Goal: Transaction & Acquisition: Book appointment/travel/reservation

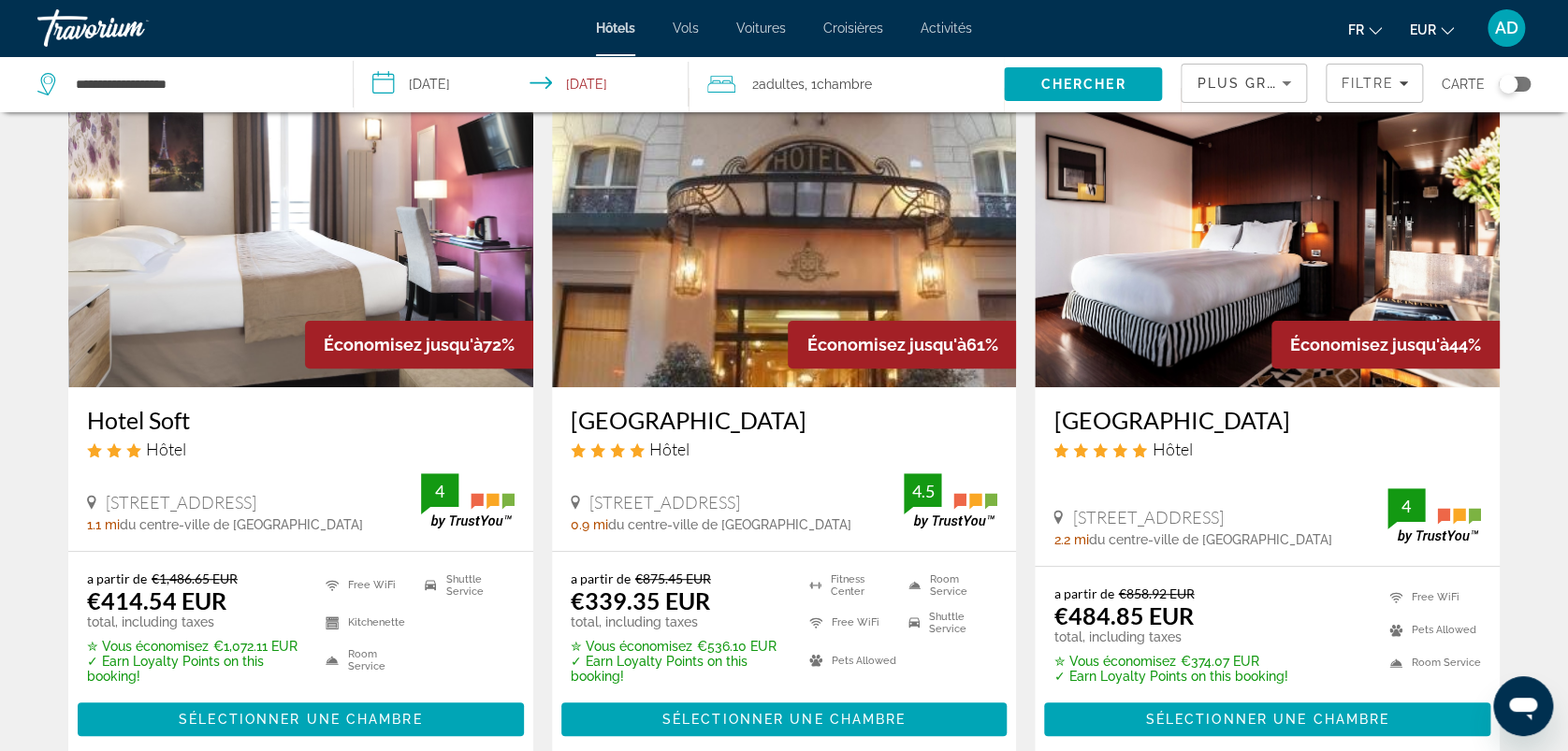
scroll to position [125, 0]
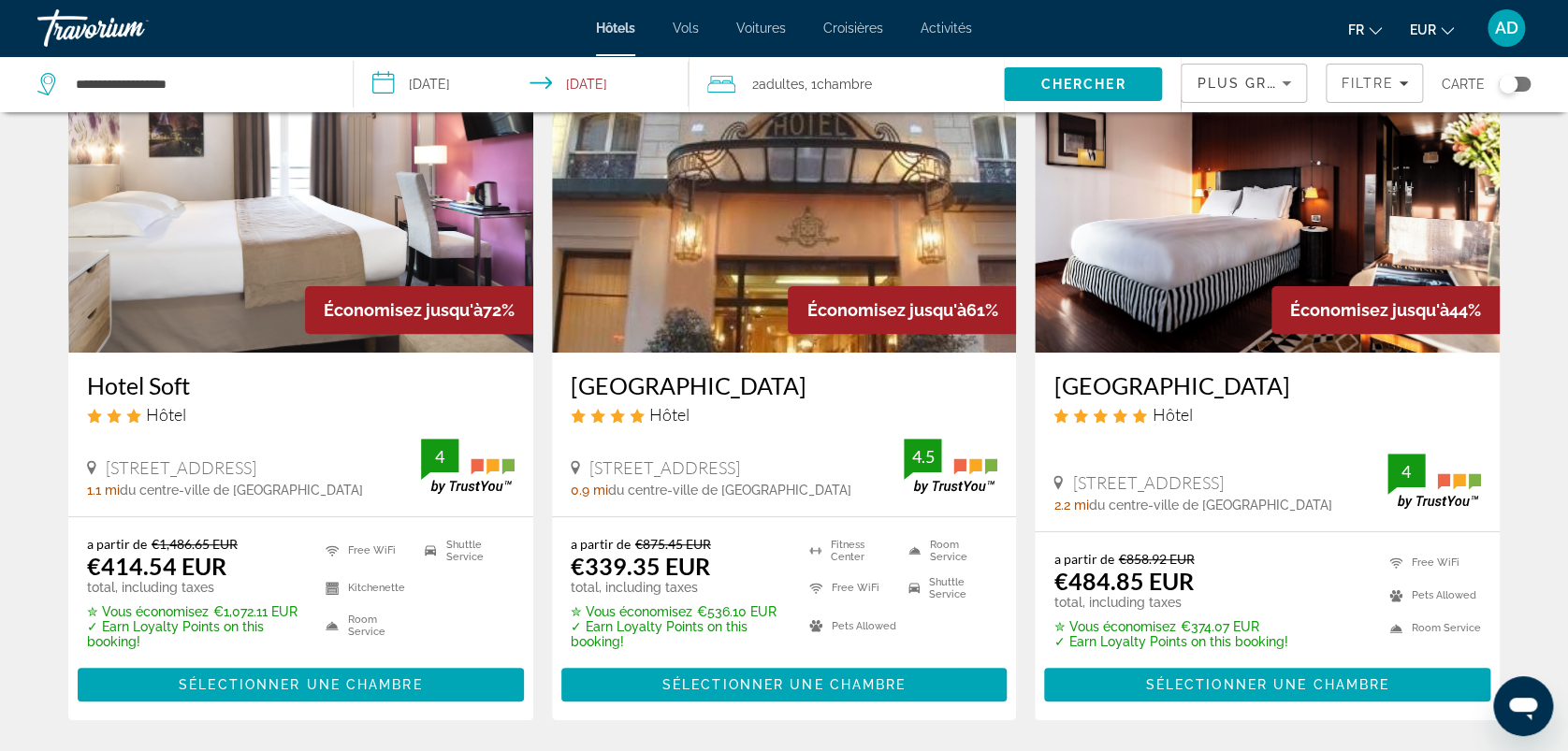
click at [800, 383] on h3 "Hotel St Pétersbourg Opéra & Spa" at bounding box center [784, 385] width 427 height 28
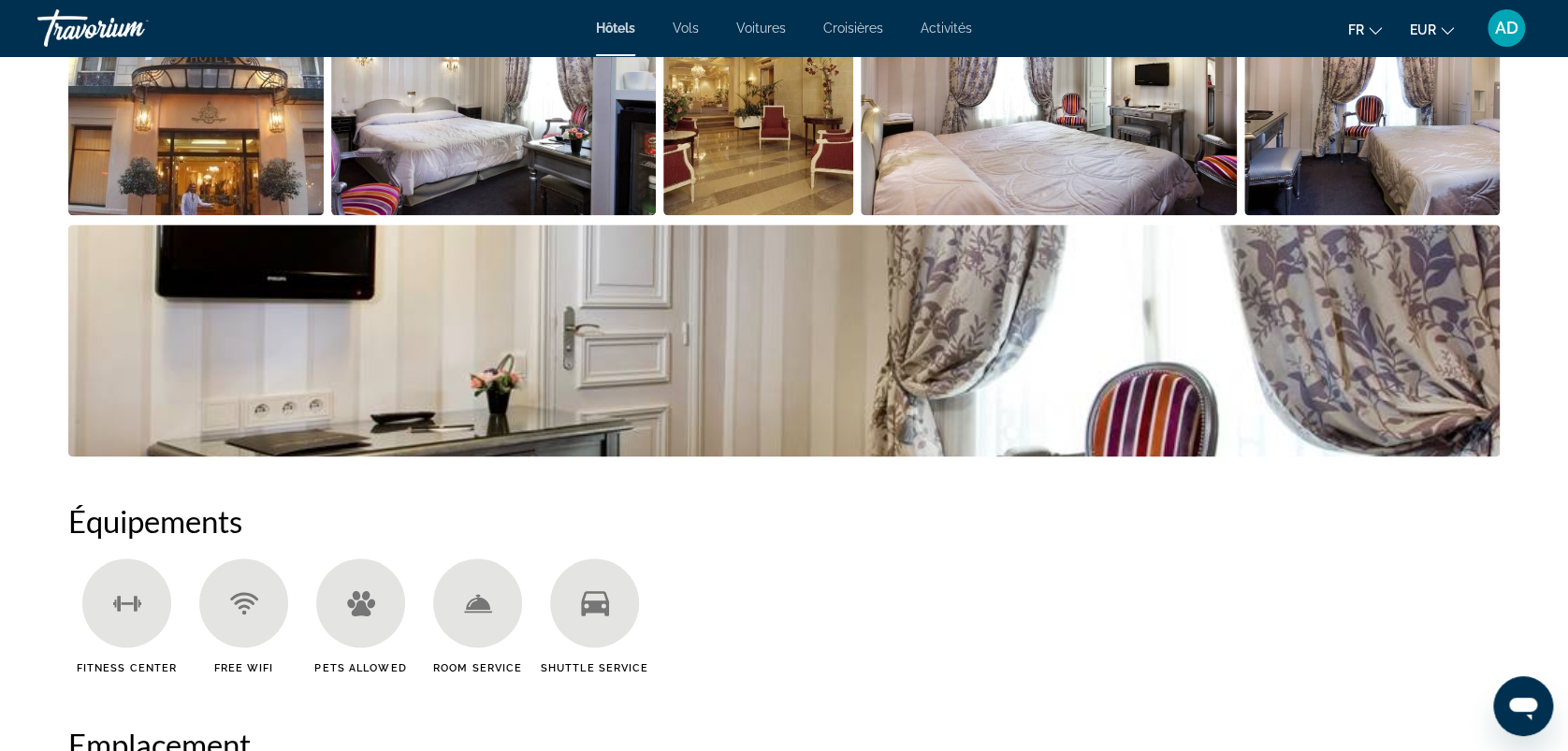
scroll to position [1497, 0]
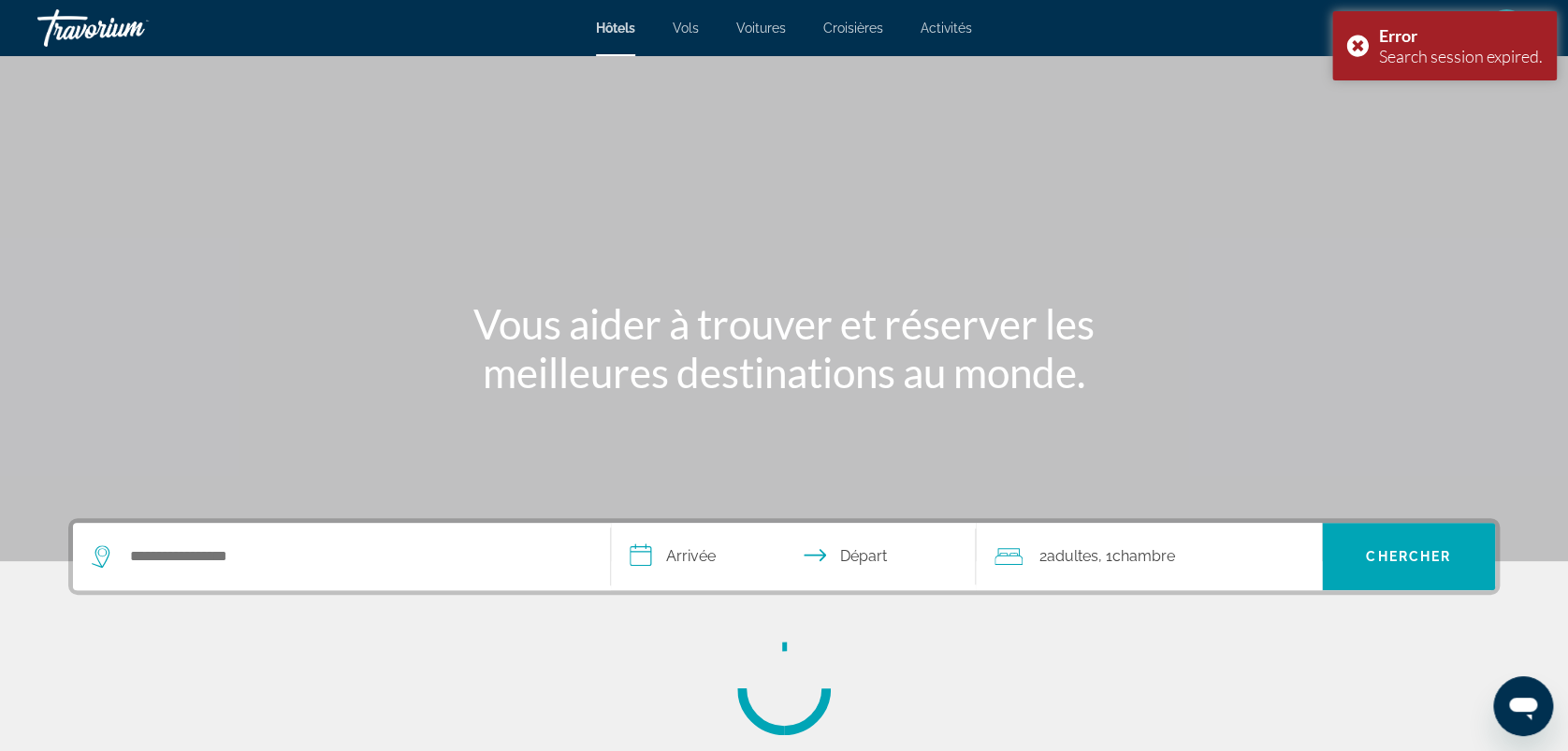
drag, startPoint x: 485, startPoint y: 576, endPoint x: 460, endPoint y: 538, distance: 45.5
click at [483, 576] on div "Search widget" at bounding box center [341, 557] width 499 height 67
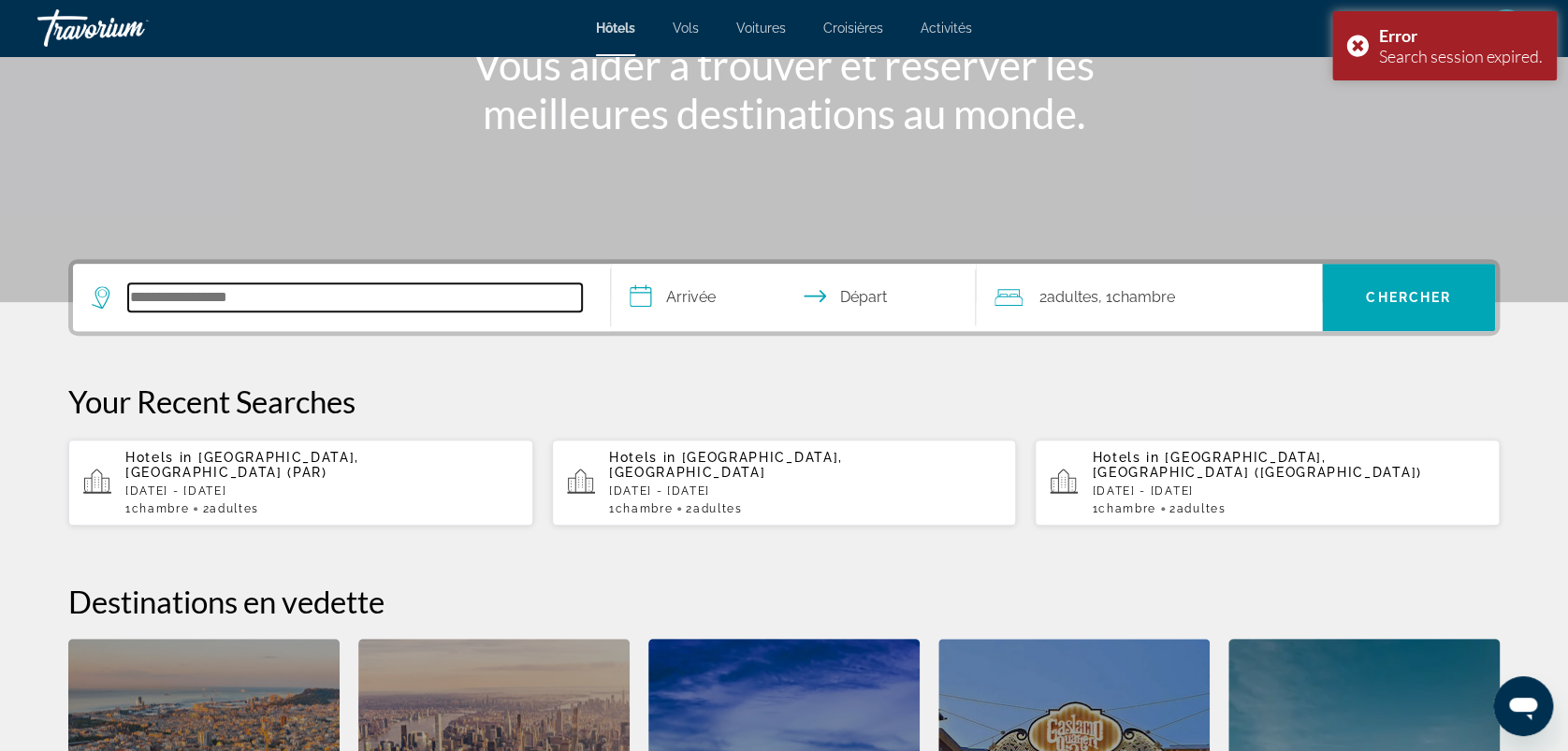
click at [440, 308] on input "Search hotel destination" at bounding box center [354, 297] width 454 height 28
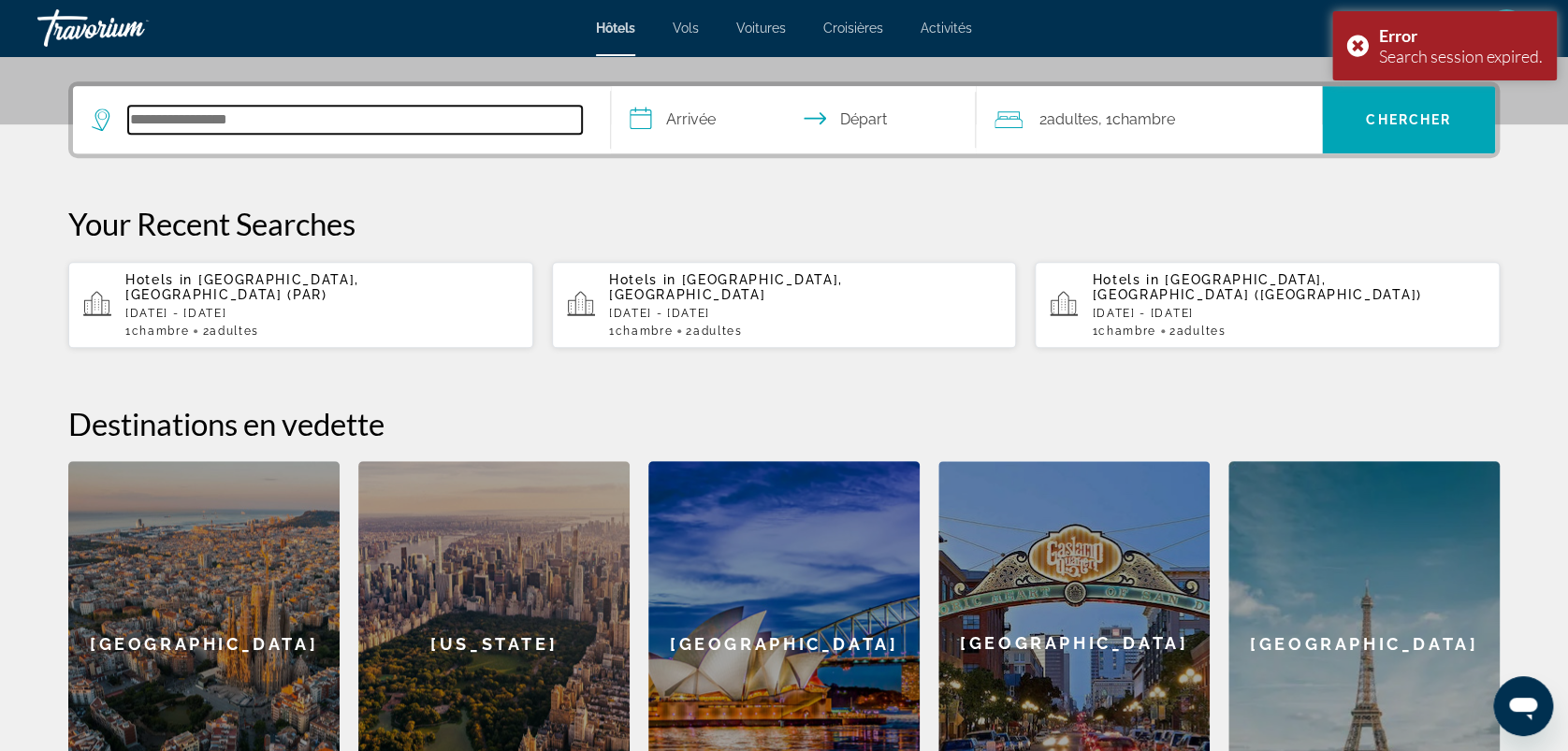
scroll to position [456, 0]
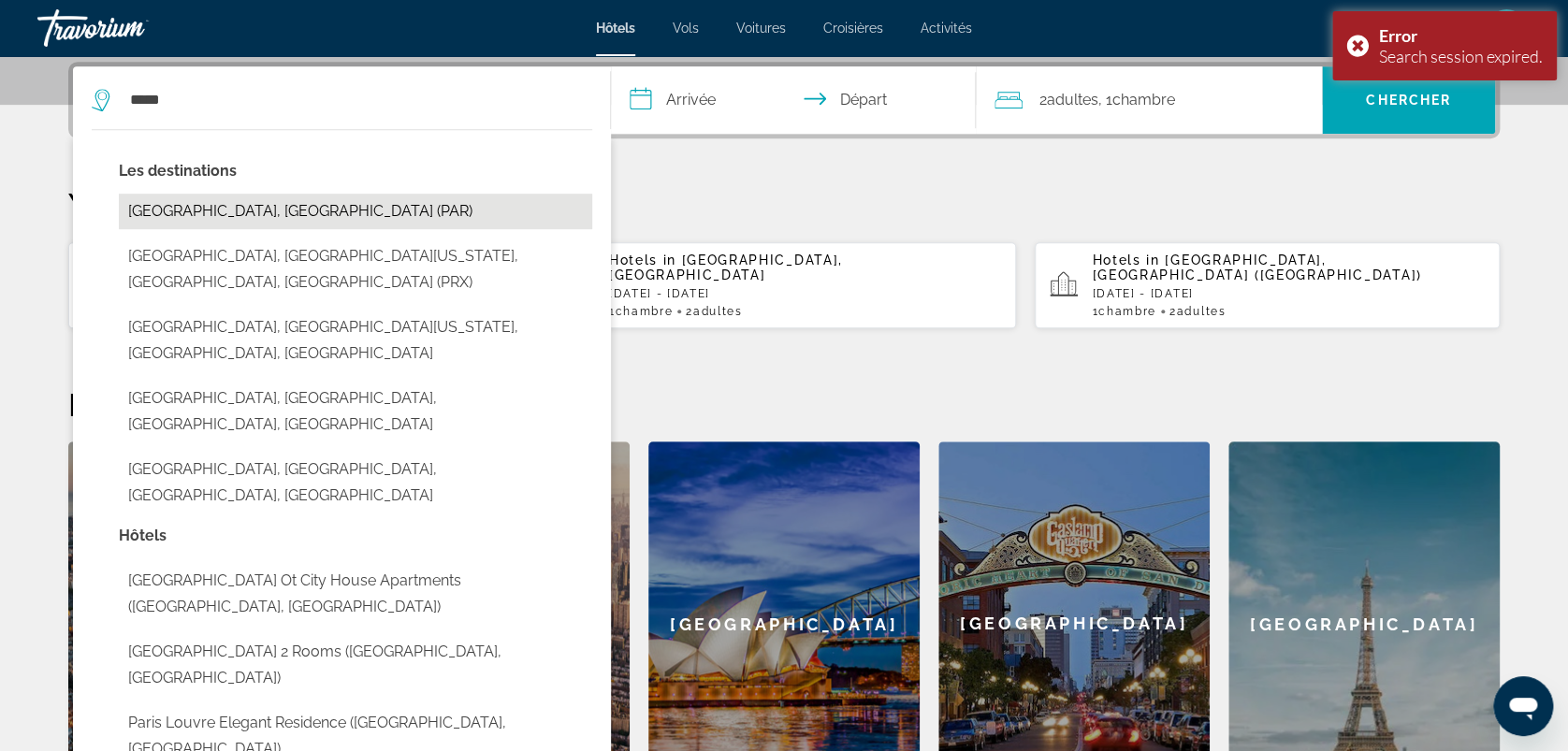
click at [307, 212] on button "Paris, France (PAR)" at bounding box center [355, 211] width 473 height 36
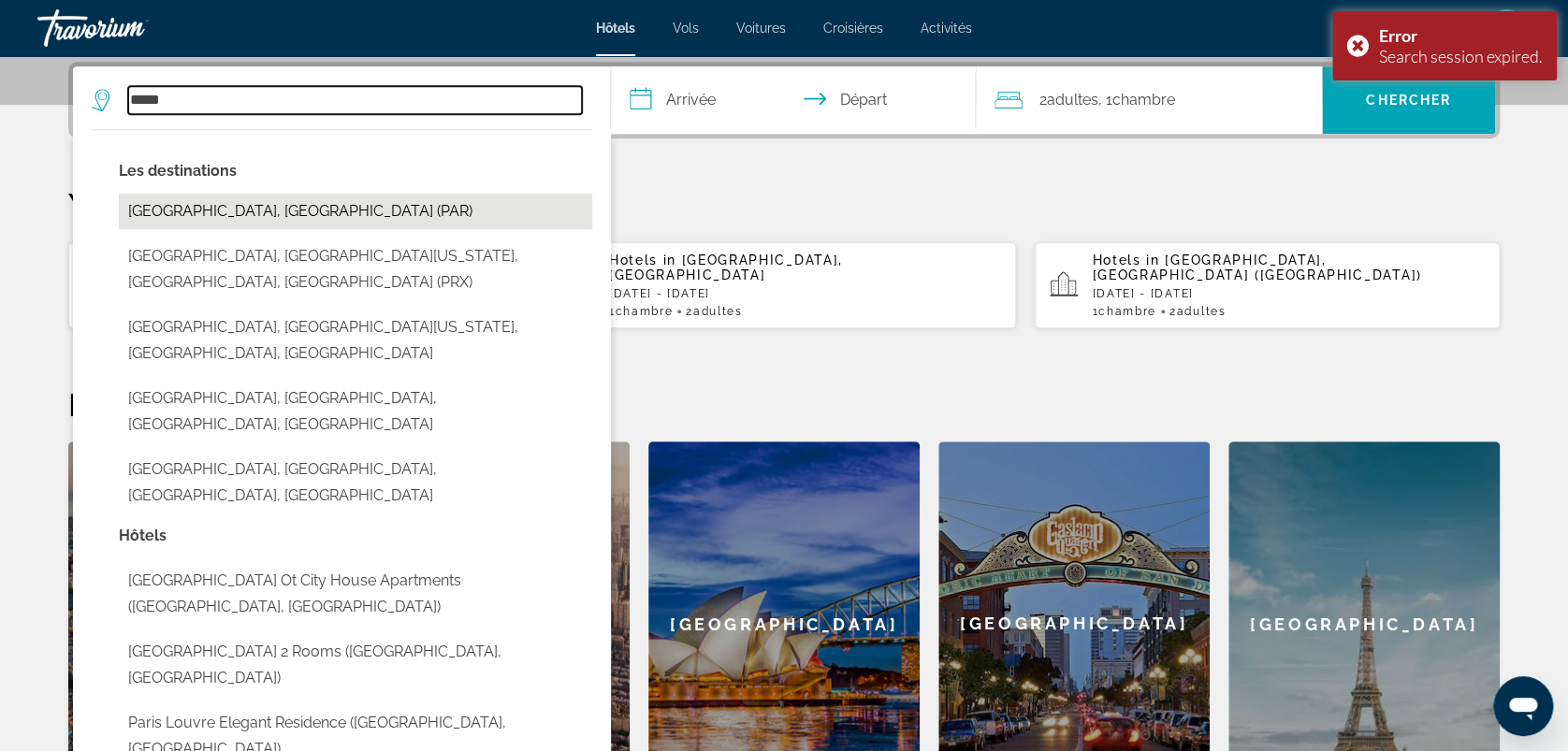
type input "**********"
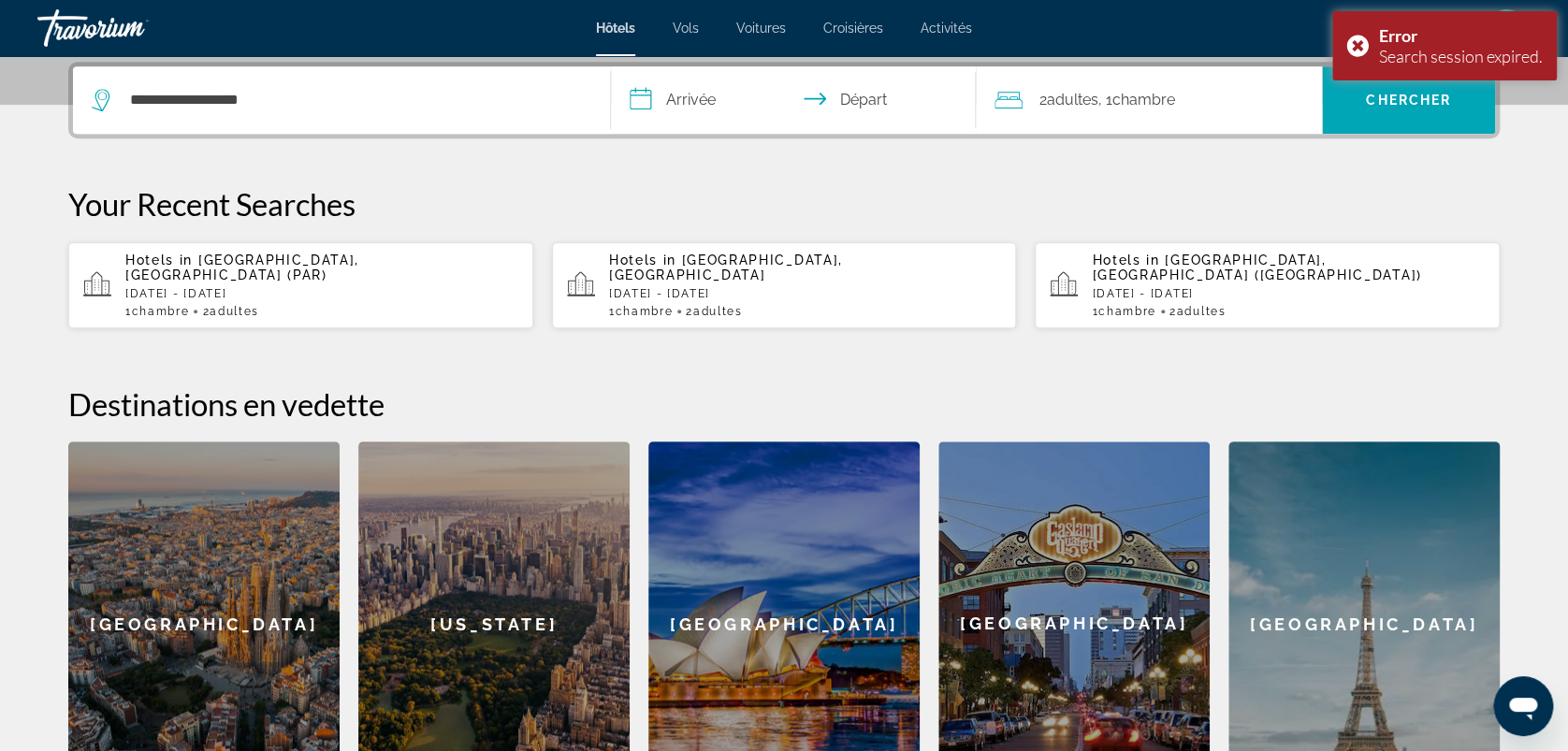
click at [680, 87] on input "**********" at bounding box center [797, 103] width 373 height 73
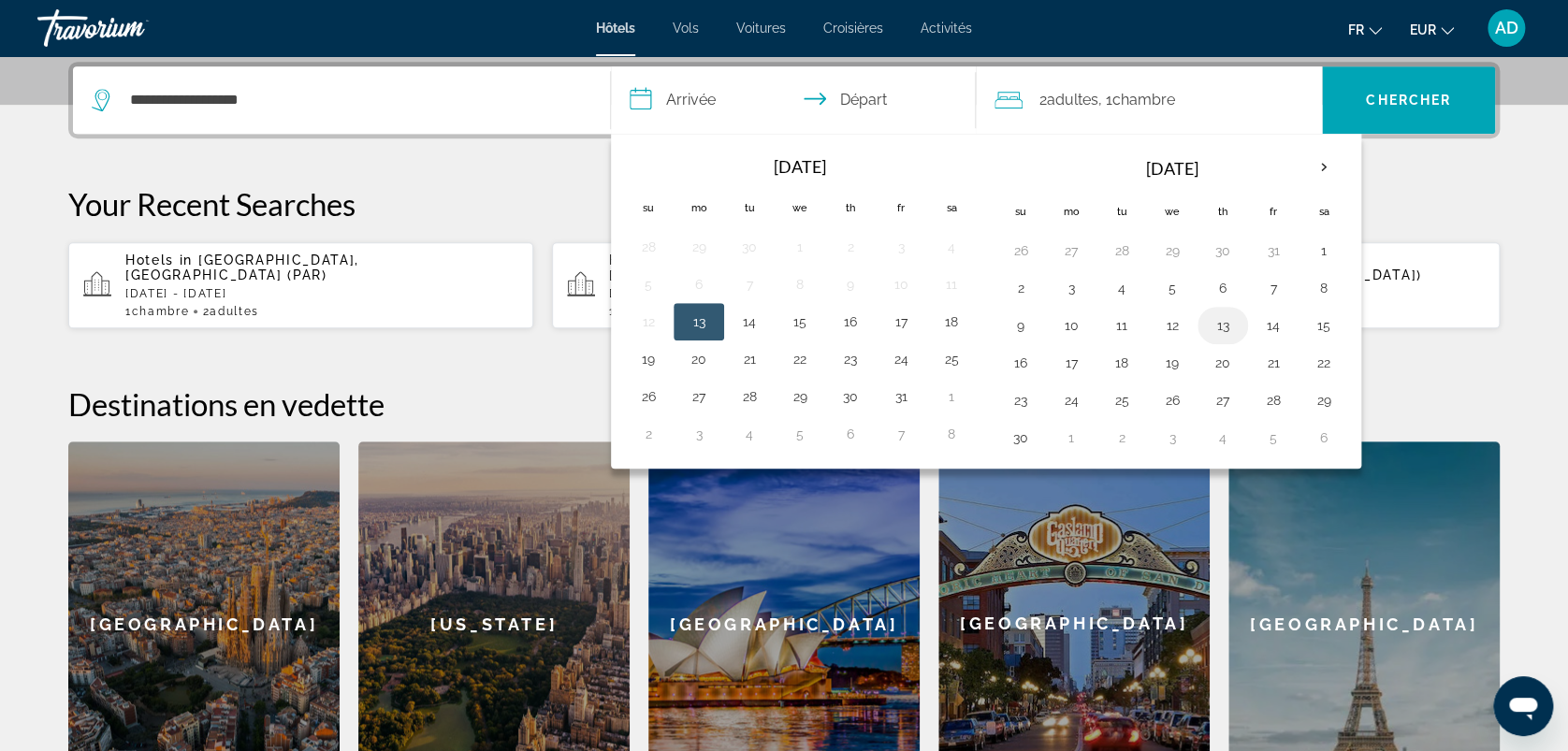
click at [1219, 326] on button "13" at bounding box center [1222, 325] width 30 height 26
click at [1332, 321] on button "15" at bounding box center [1323, 325] width 30 height 26
type input "**********"
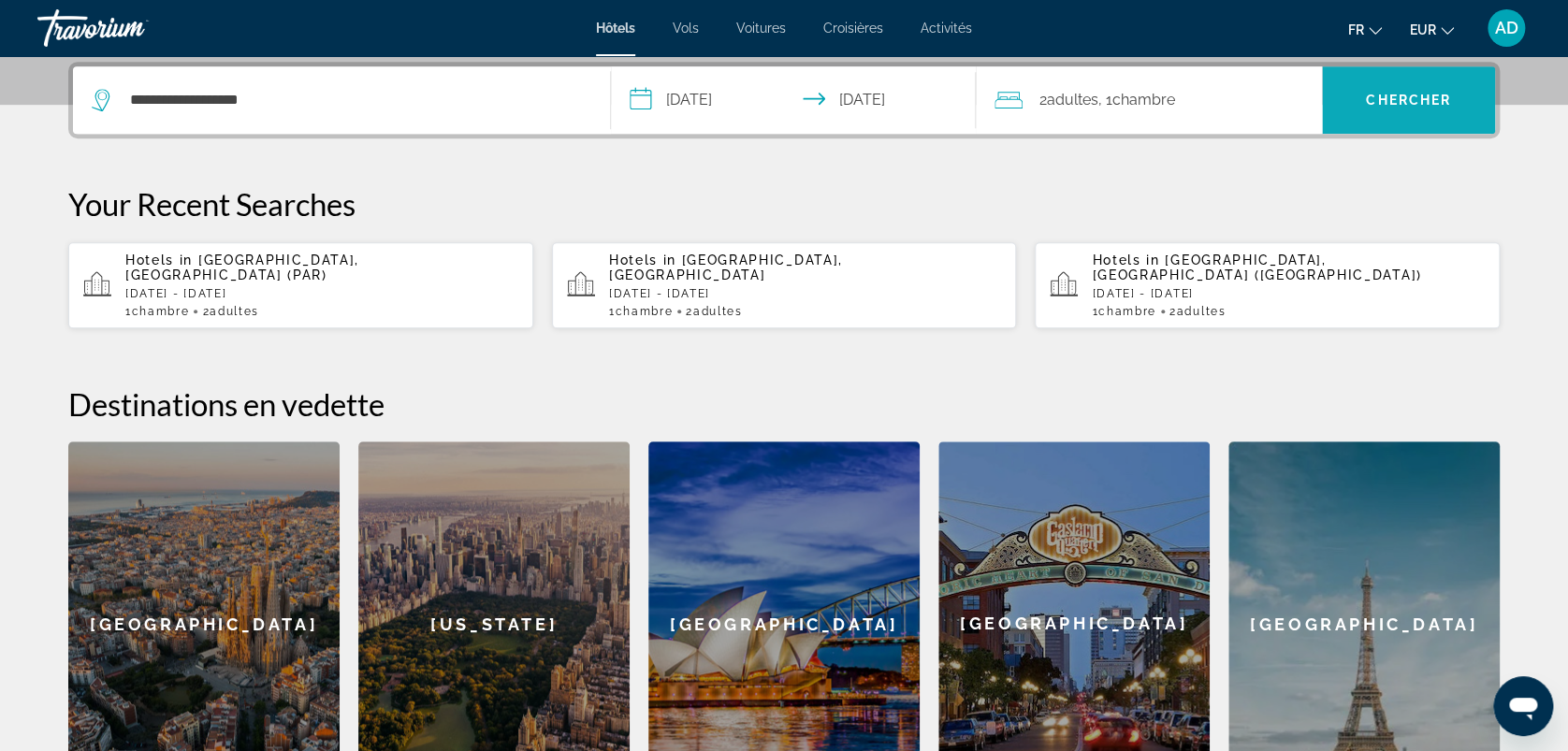
click at [1384, 97] on span "Chercher" at bounding box center [1408, 100] width 85 height 15
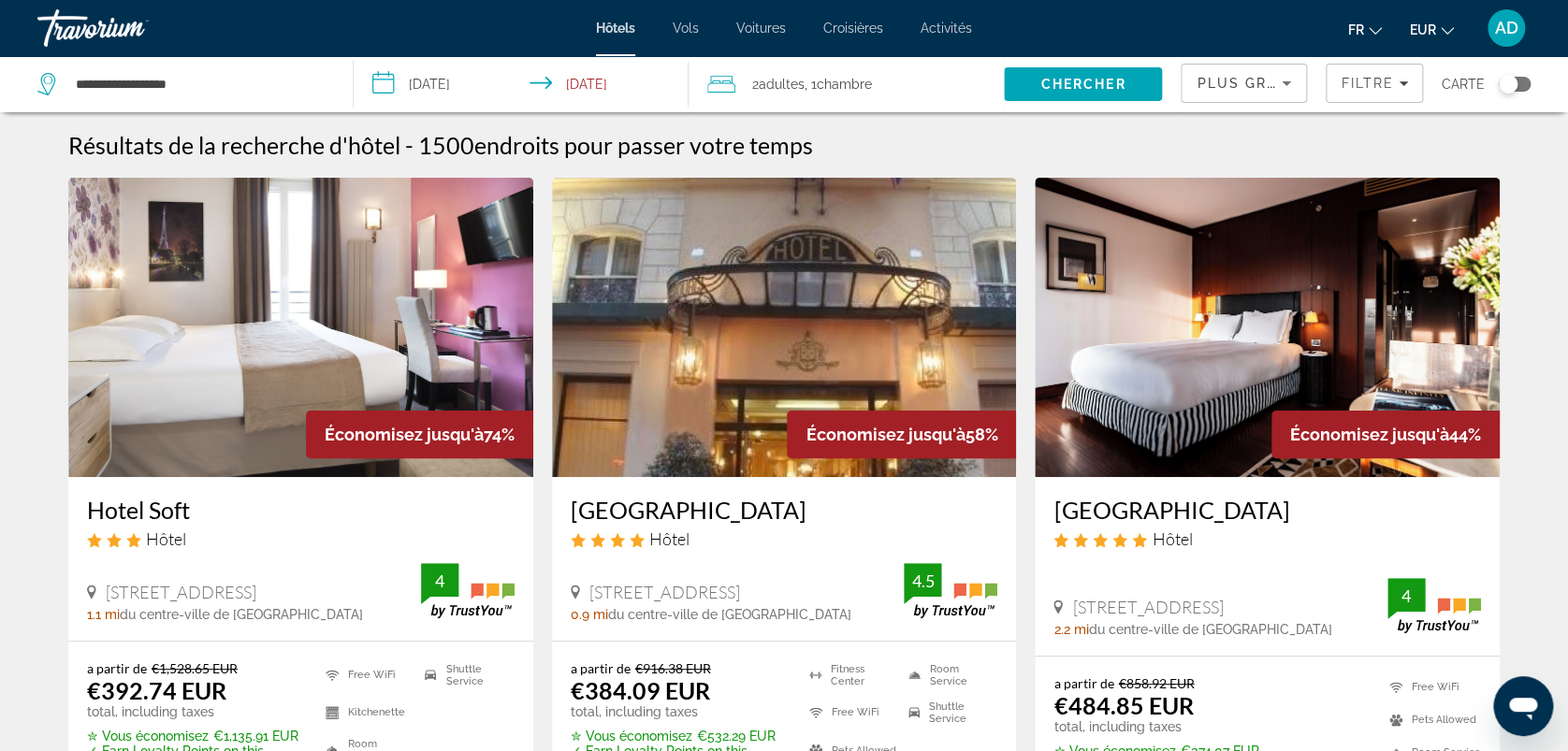
click at [208, 7] on div "Travorium" at bounding box center [131, 28] width 187 height 49
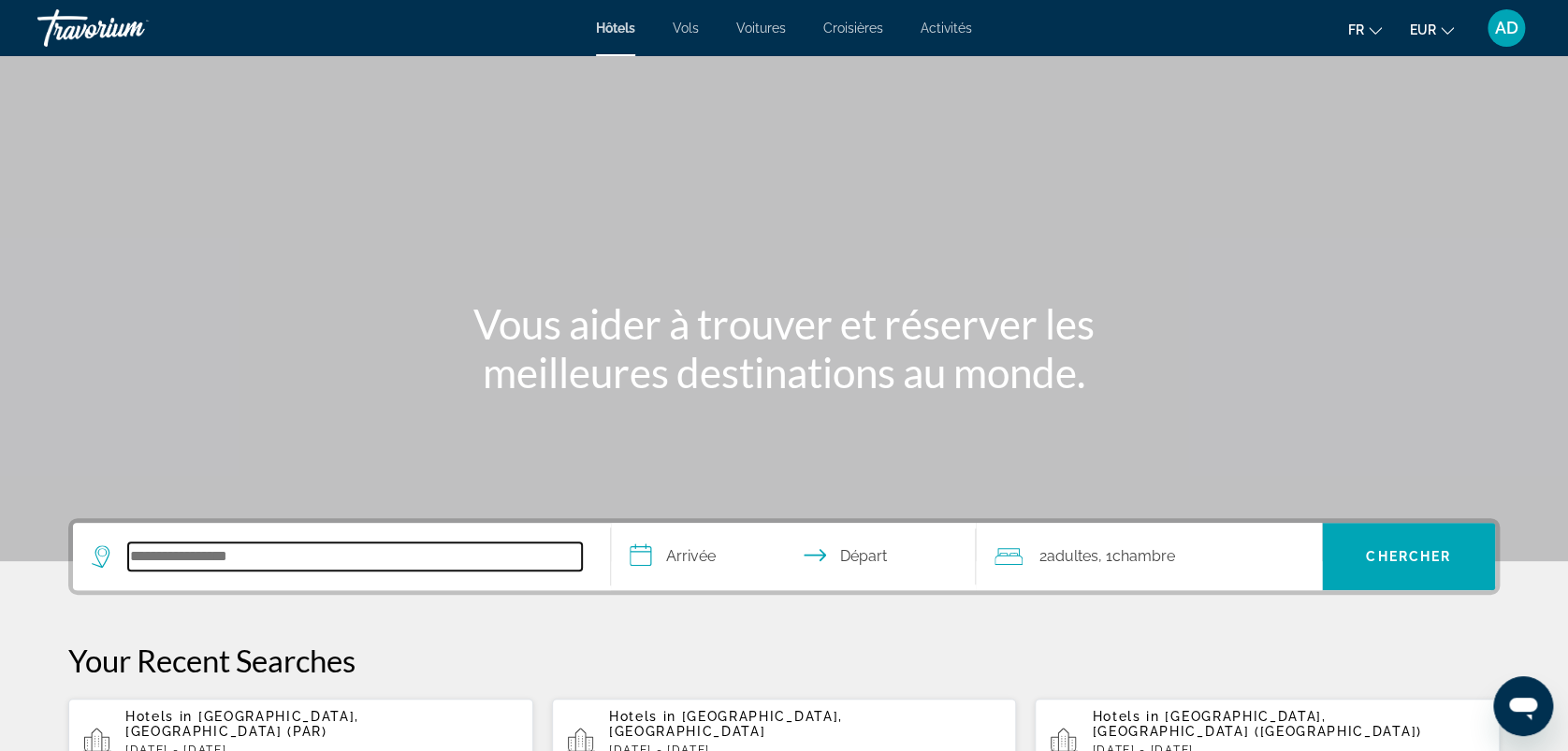
click at [434, 559] on input "Search hotel destination" at bounding box center [354, 556] width 454 height 28
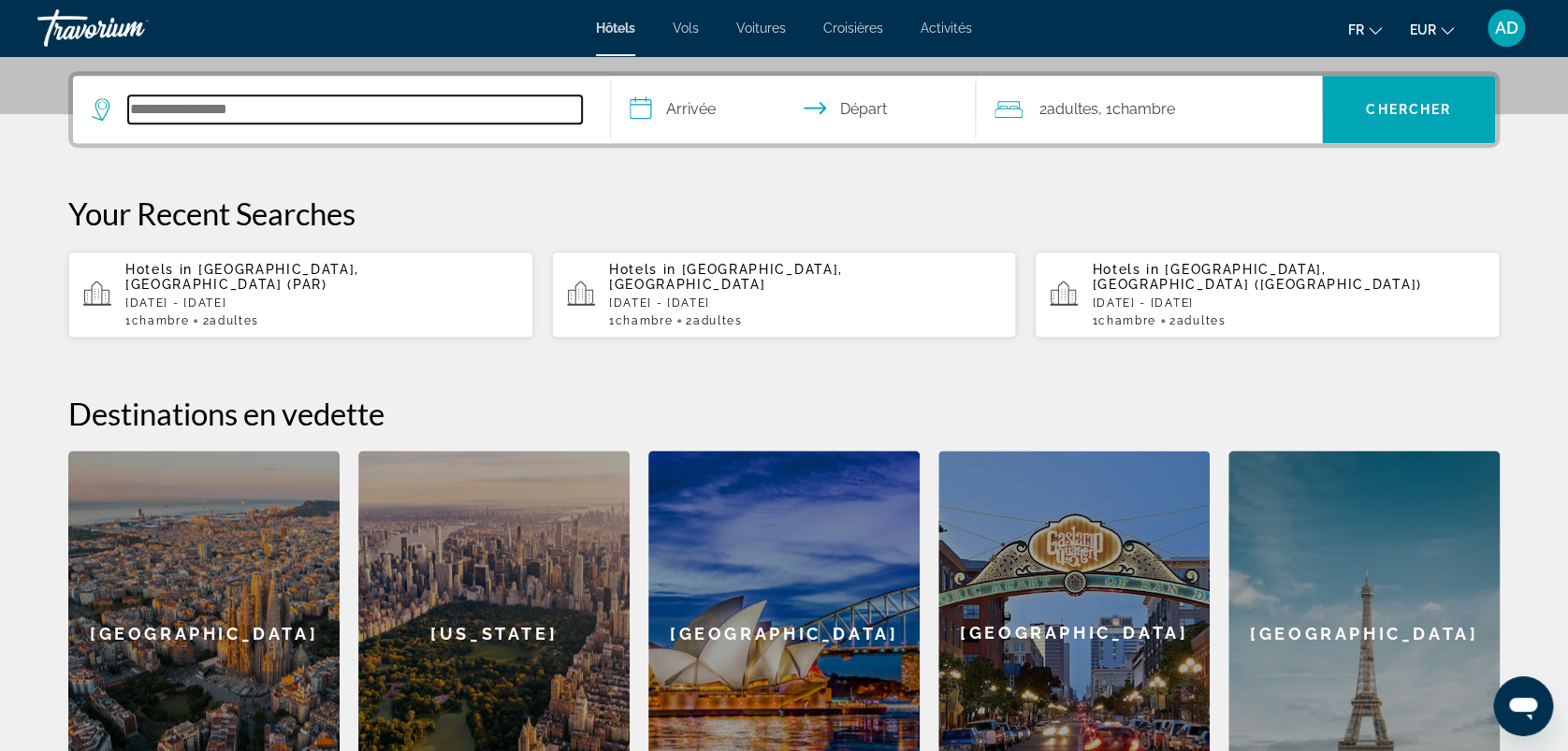
scroll to position [456, 0]
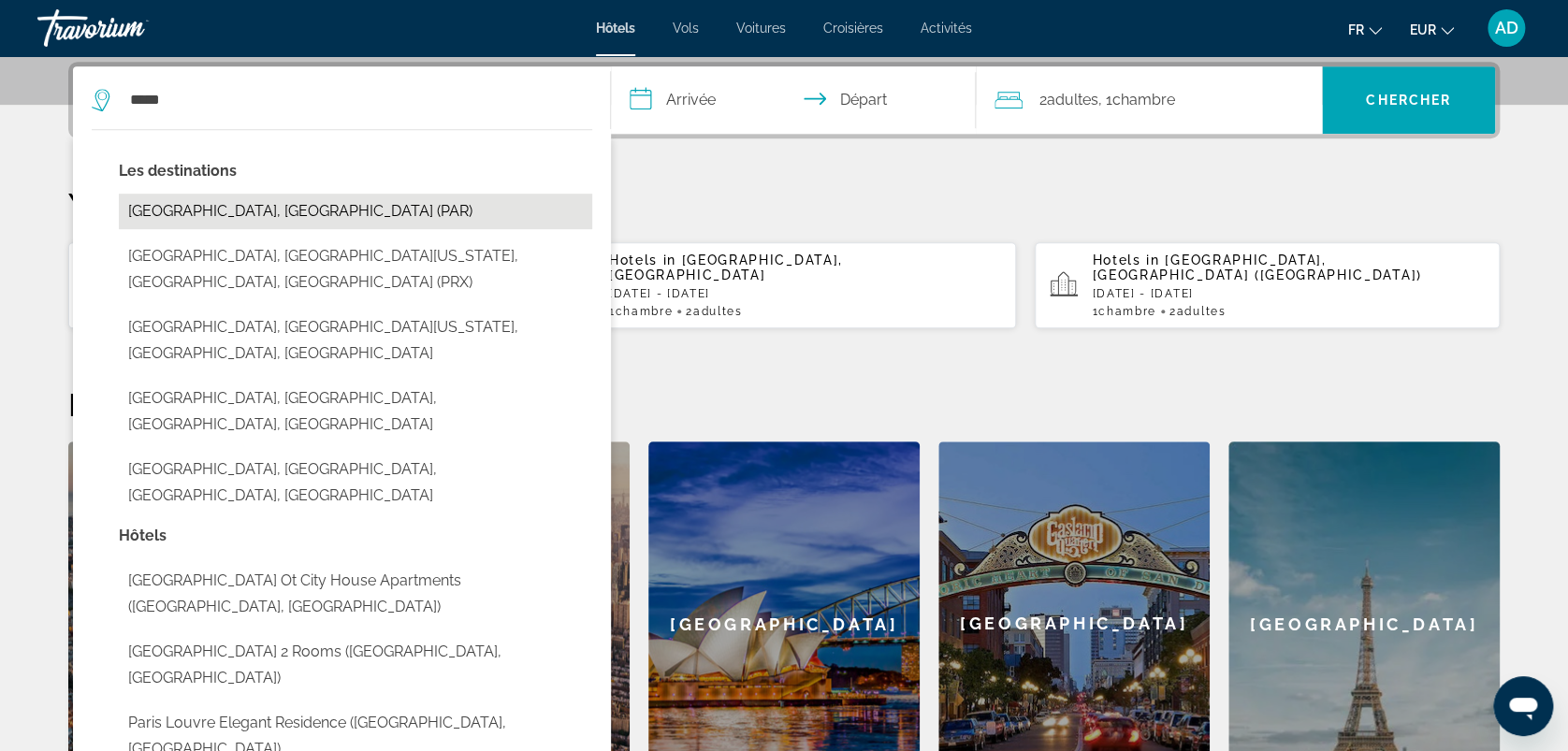
click at [201, 203] on button "Paris, France (PAR)" at bounding box center [355, 211] width 473 height 36
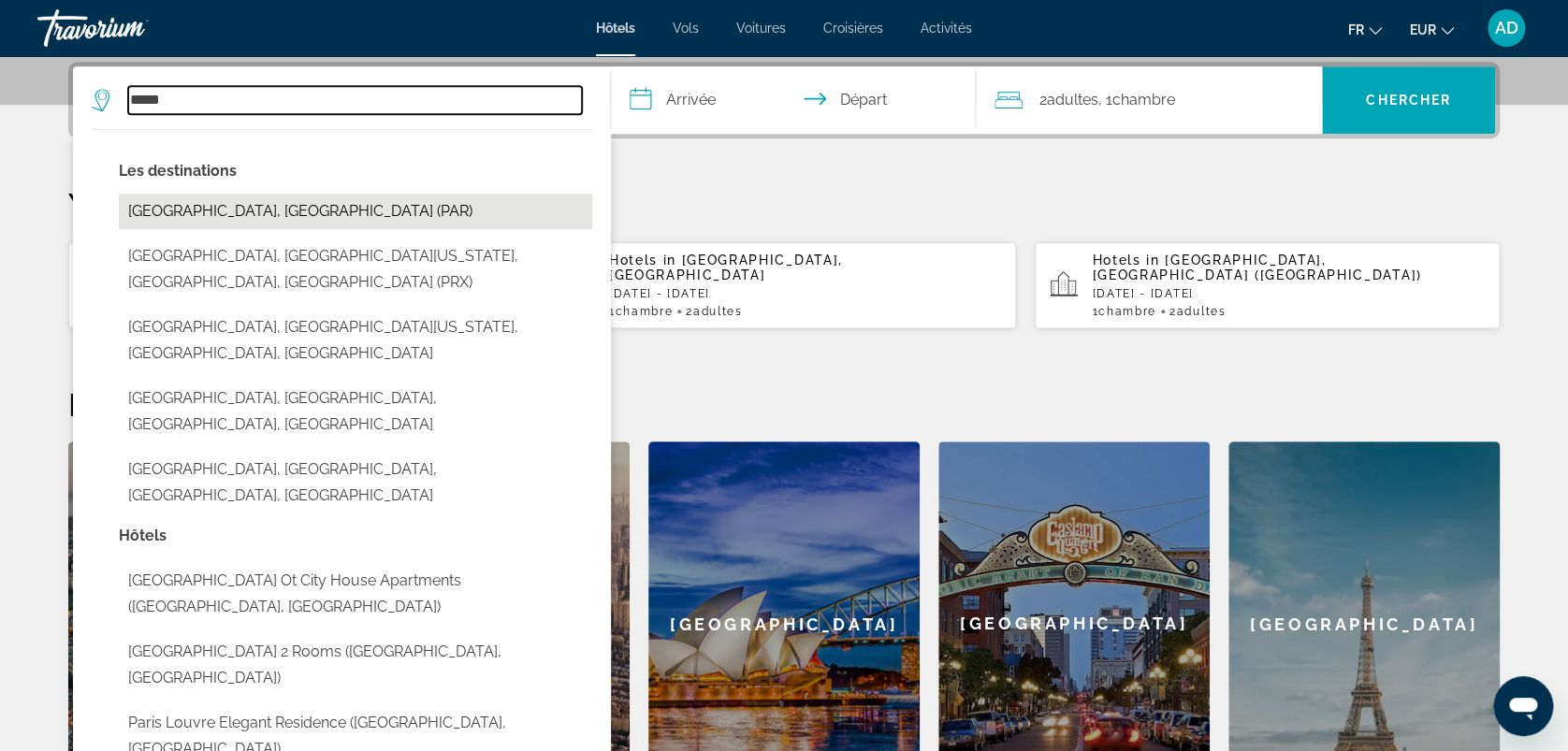
type input "**********"
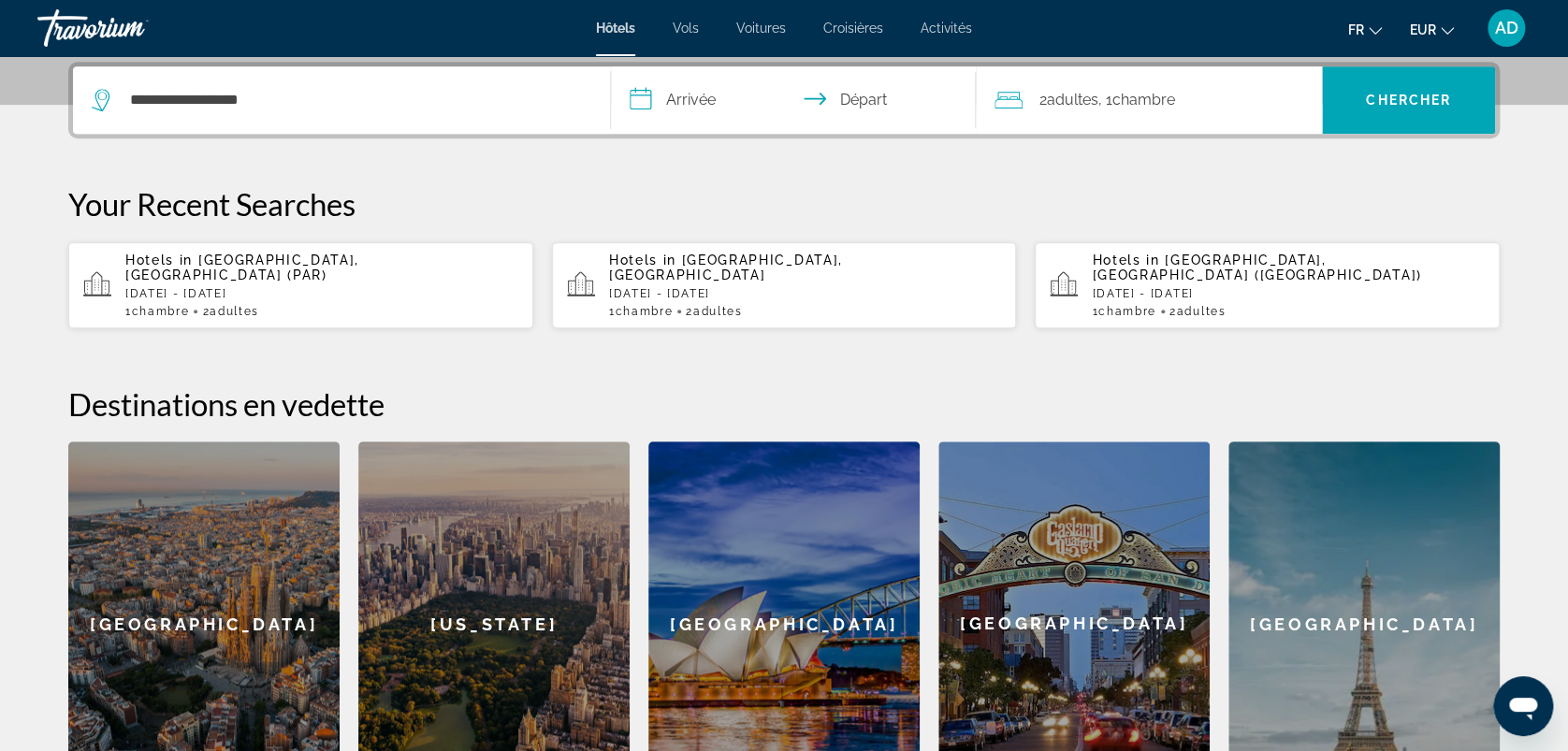
click at [688, 111] on input "**********" at bounding box center [797, 103] width 373 height 73
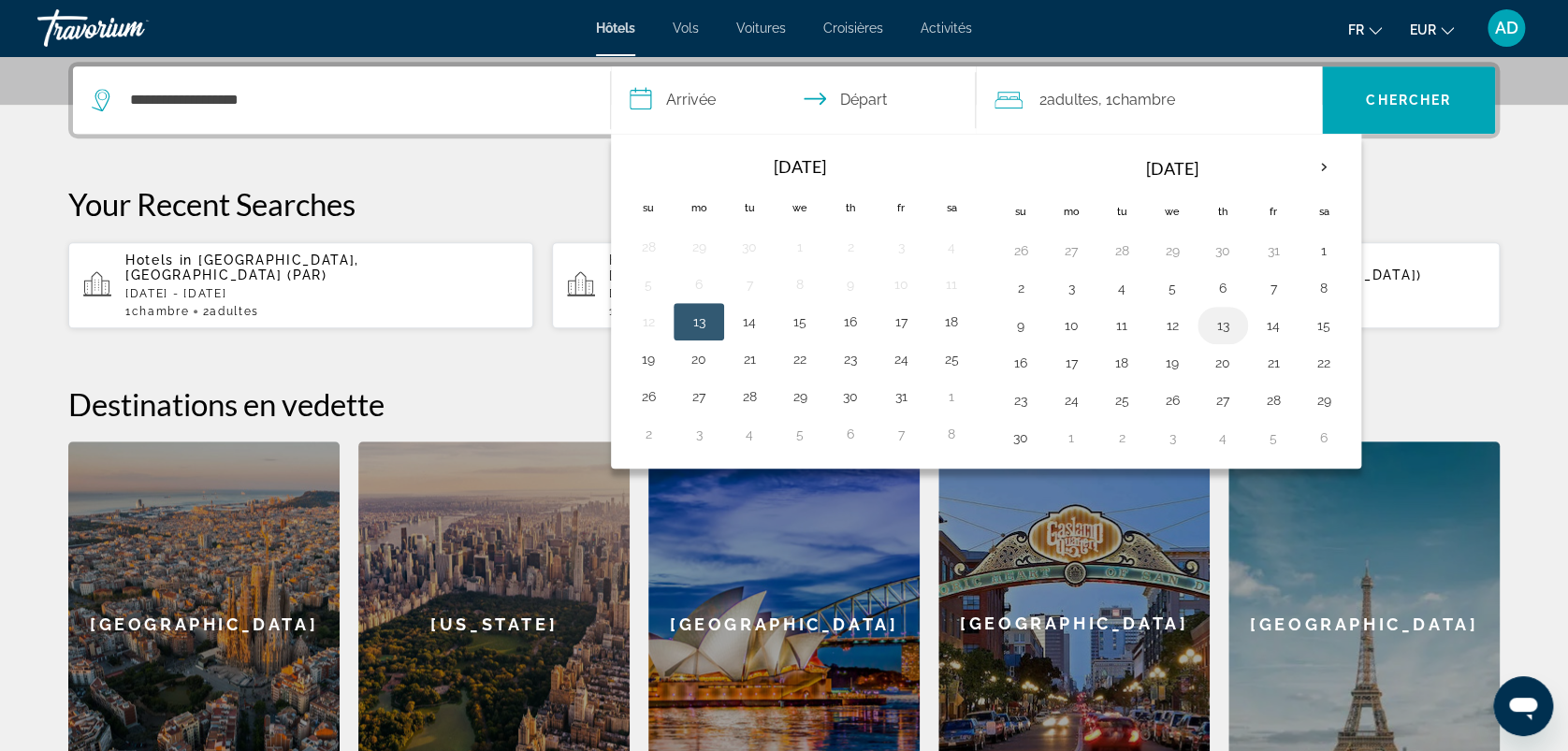
click at [1214, 330] on button "13" at bounding box center [1222, 325] width 30 height 26
click at [1317, 330] on button "15" at bounding box center [1323, 325] width 30 height 26
type input "**********"
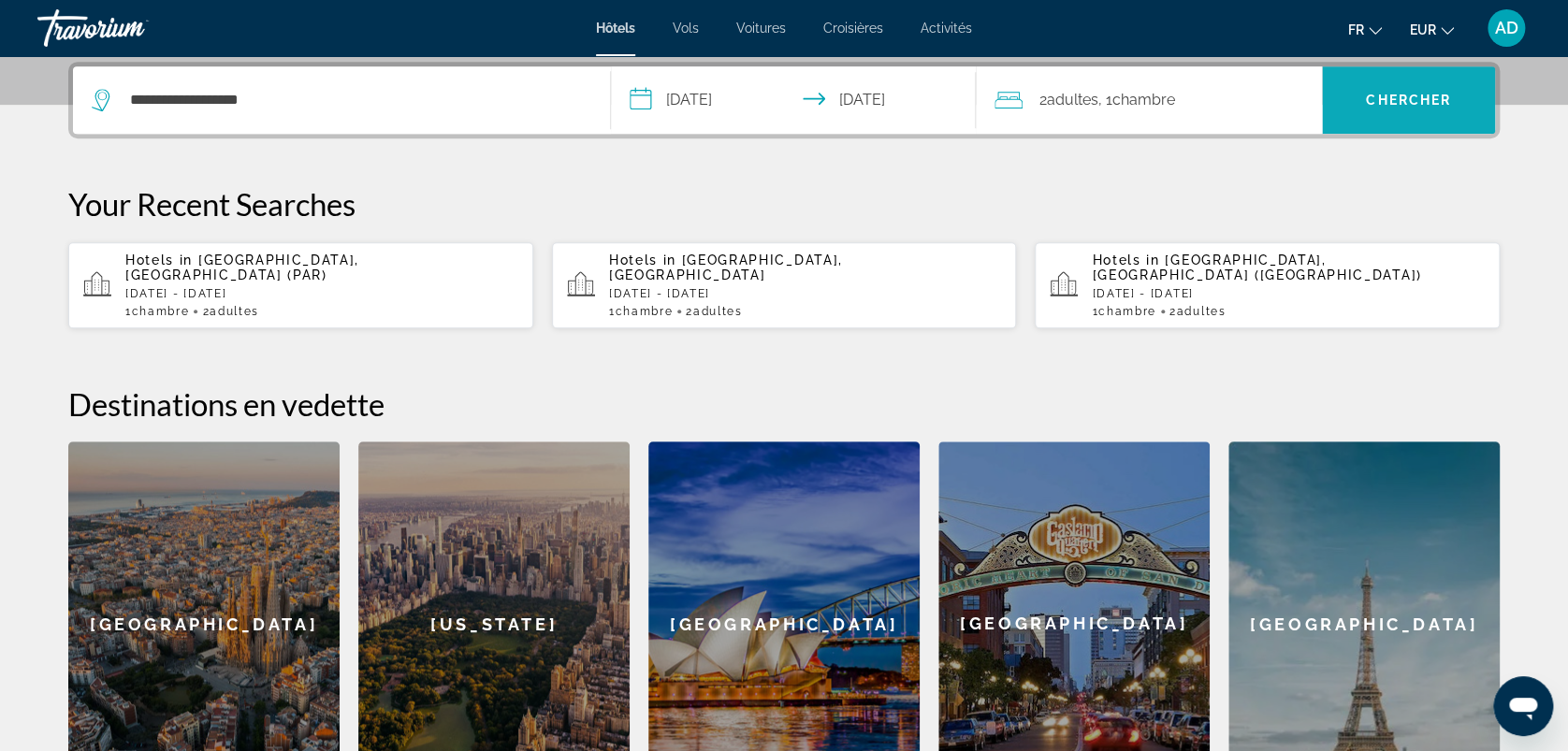
click at [1410, 86] on span "Search" at bounding box center [1409, 100] width 173 height 45
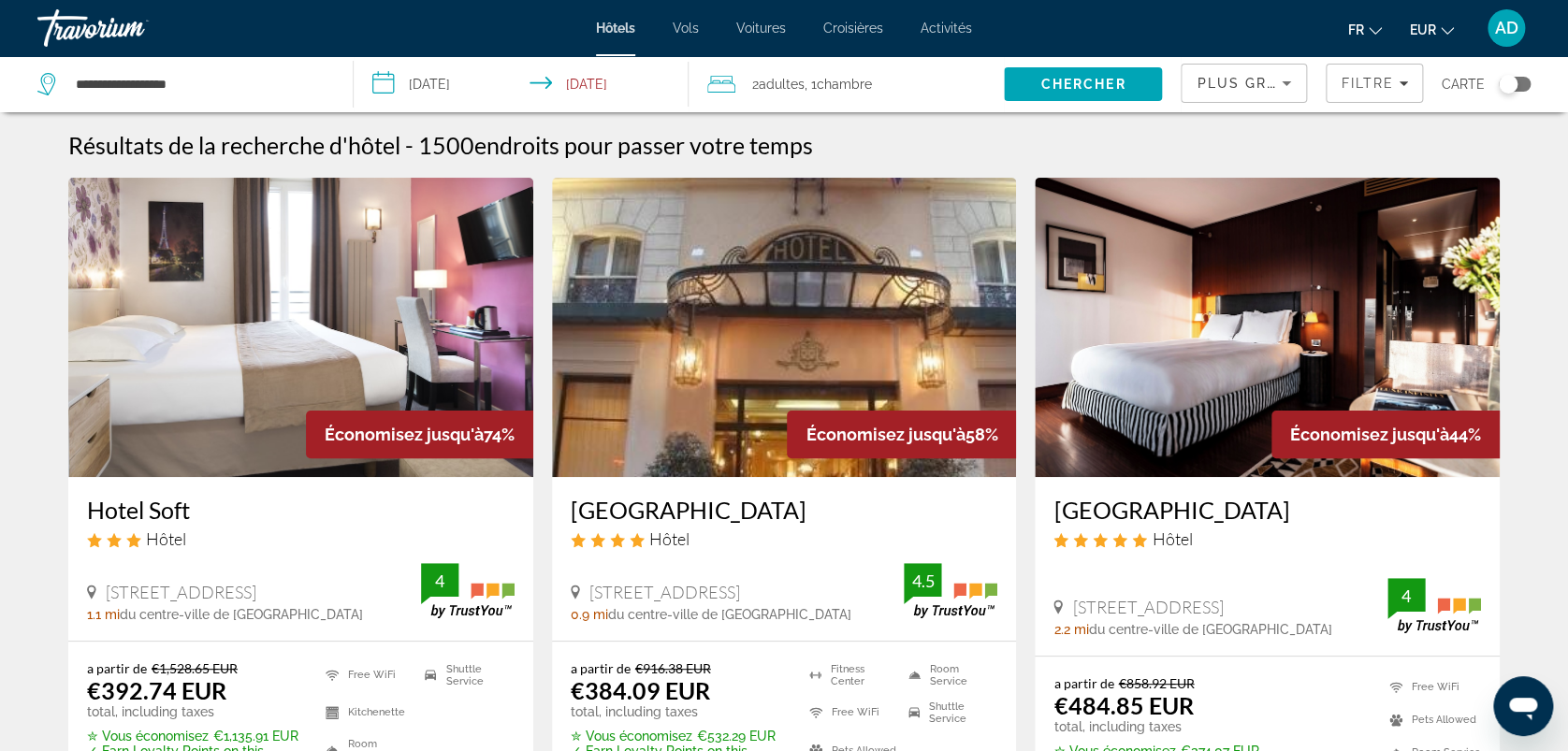
click at [863, 514] on h3 "Hotel St Pétersbourg Opéra & Spa" at bounding box center [784, 509] width 427 height 28
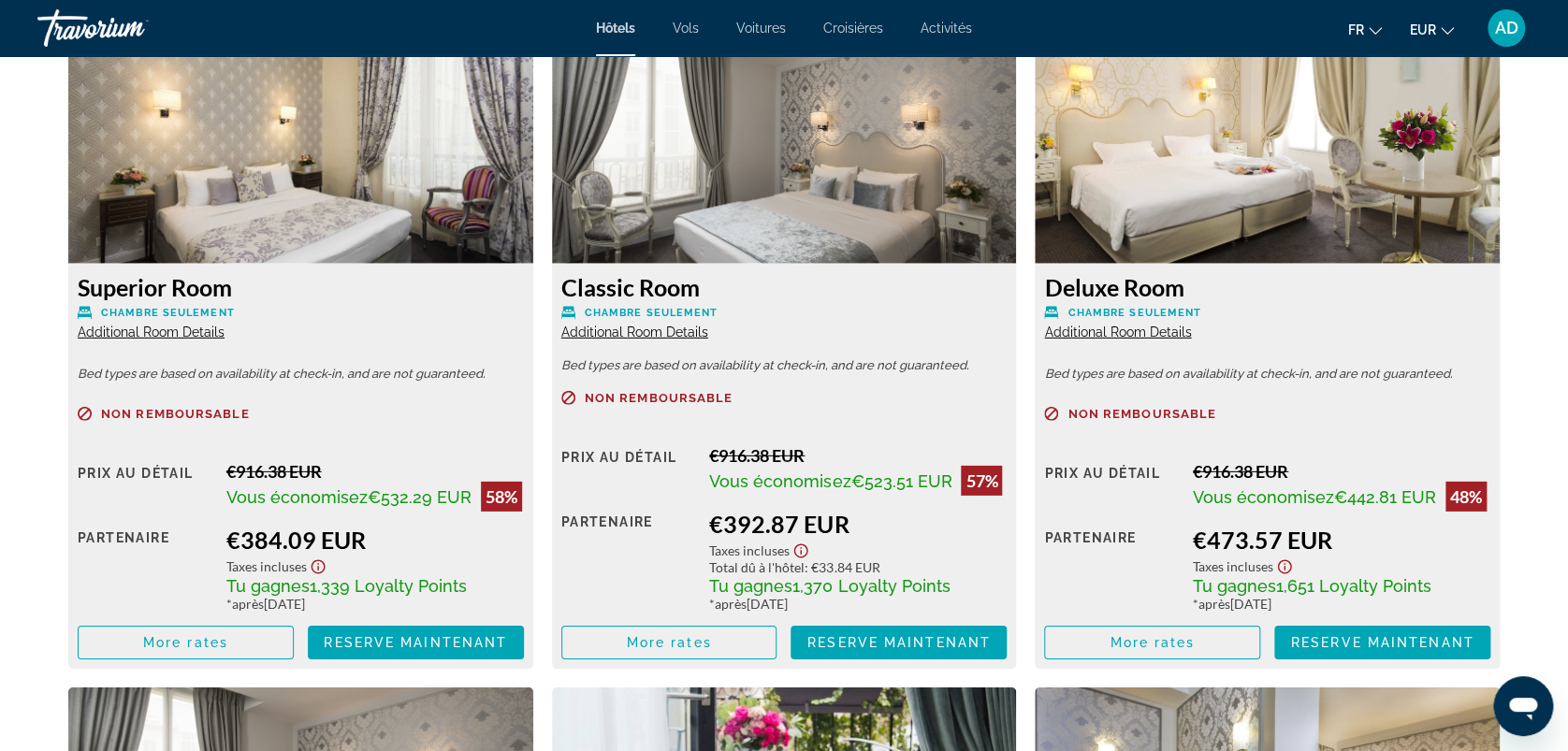
scroll to position [2620, 0]
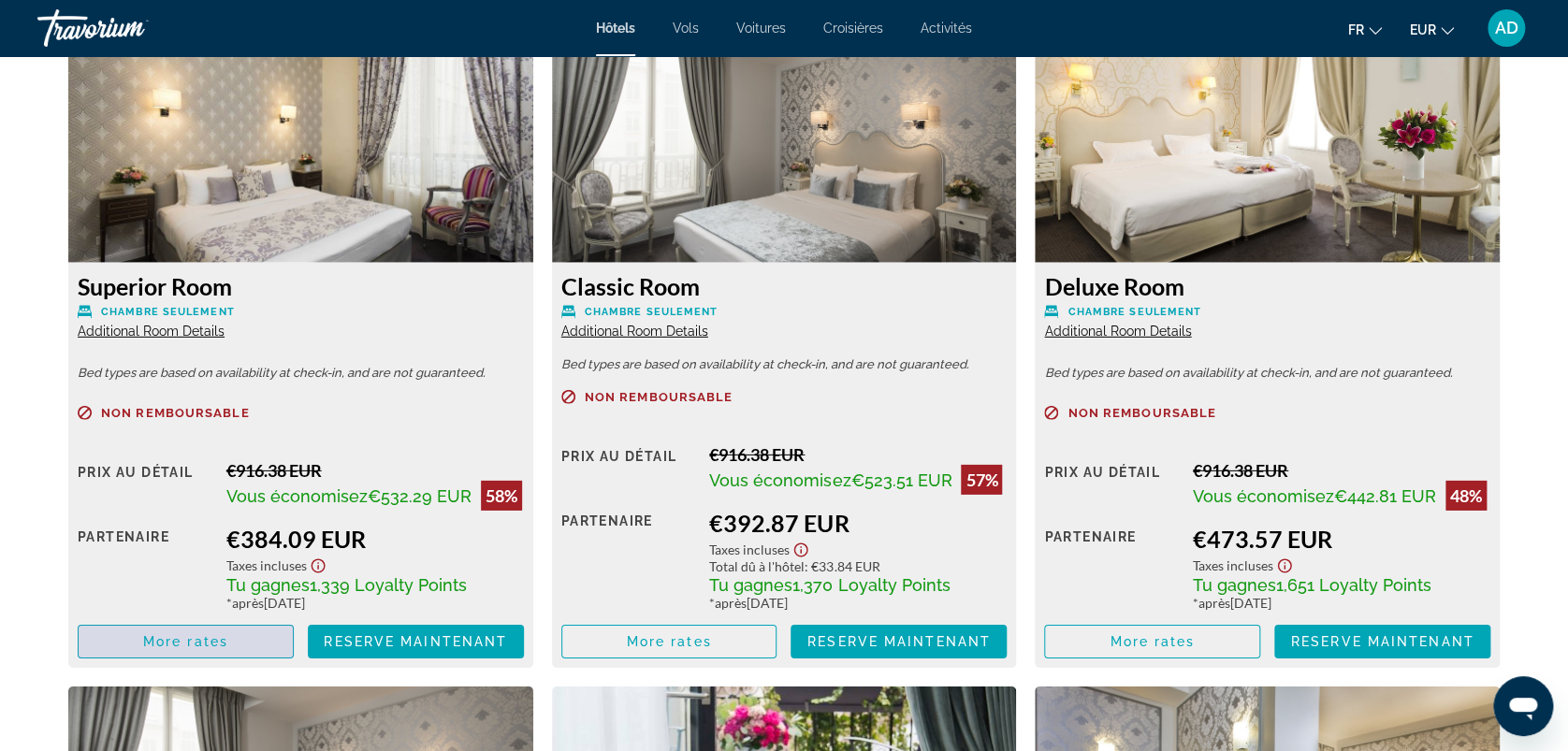
click at [197, 652] on span "Main content" at bounding box center [185, 642] width 214 height 45
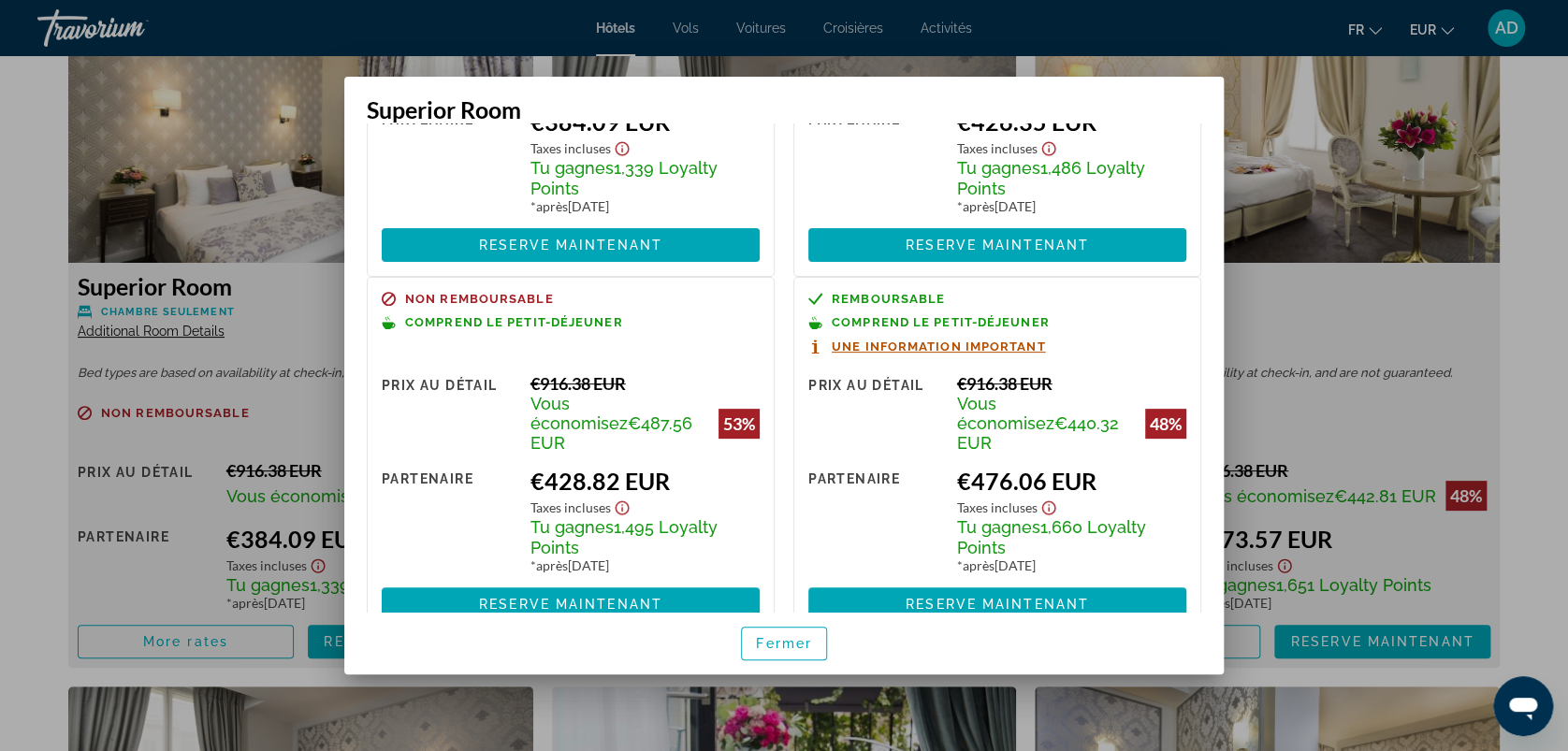
scroll to position [247, 0]
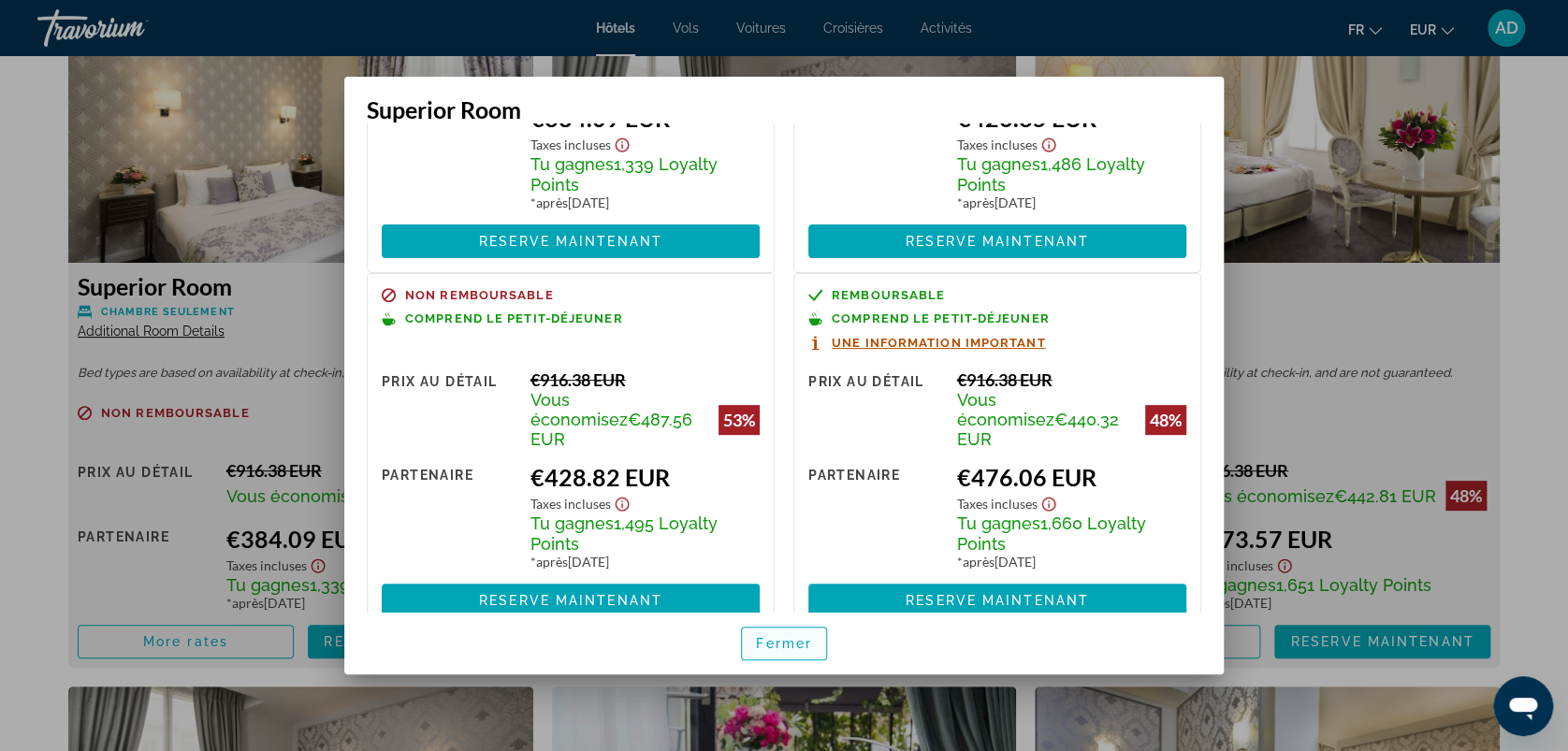
click at [800, 646] on span "Fermer" at bounding box center [784, 643] width 56 height 15
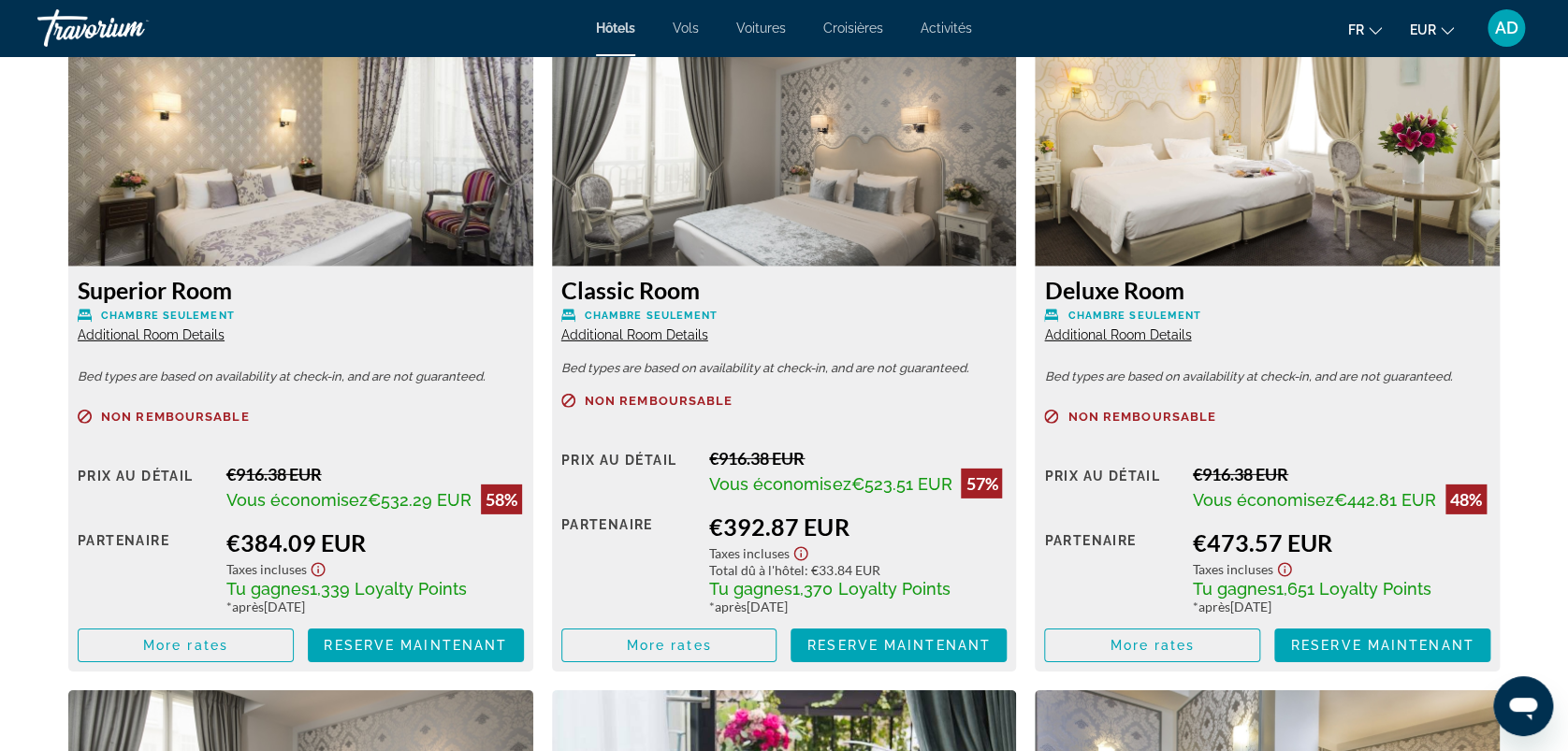
scroll to position [2620, 0]
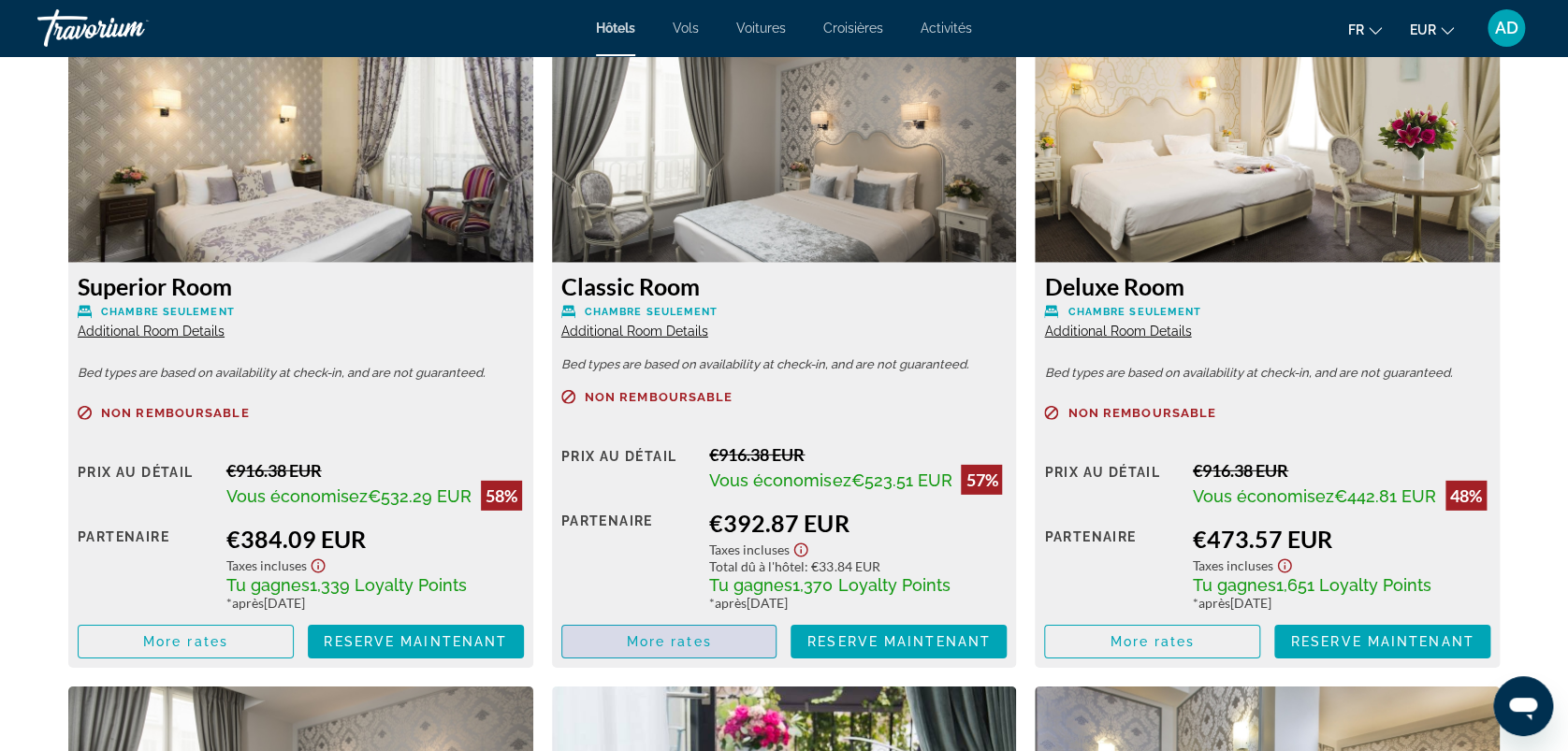
click at [730, 643] on span "Main content" at bounding box center [669, 642] width 214 height 45
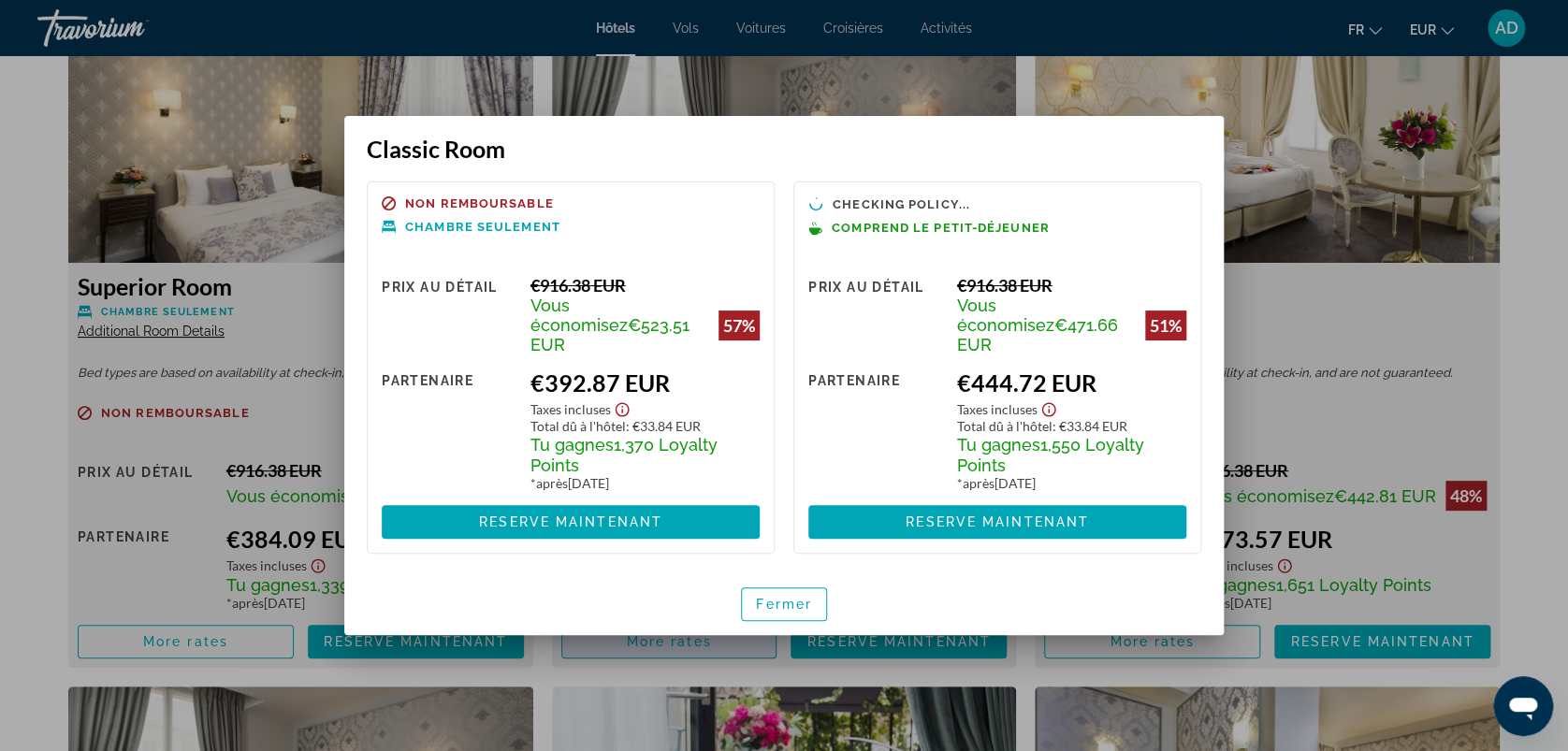
scroll to position [0, 0]
click at [783, 597] on span "Fermer" at bounding box center [784, 605] width 56 height 15
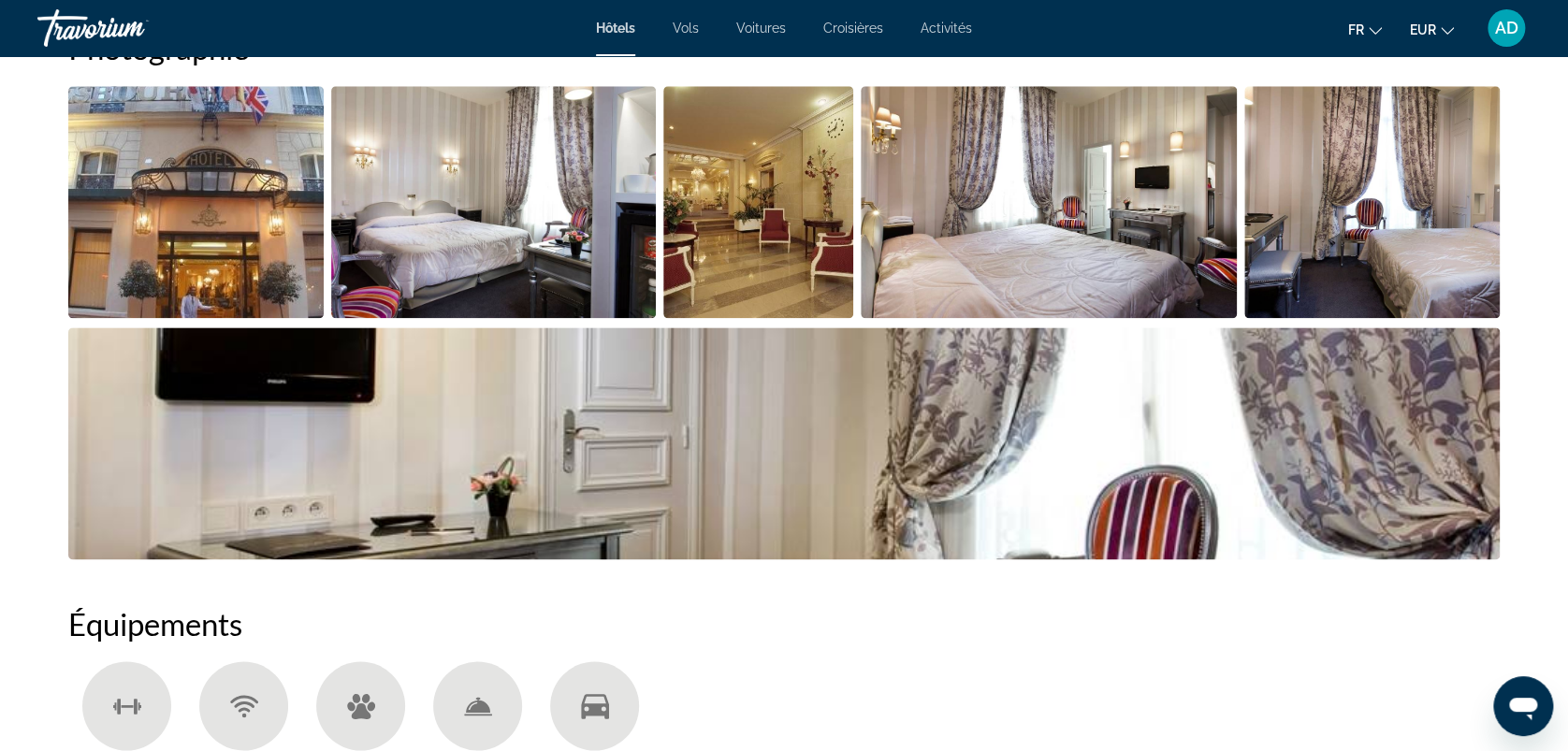
scroll to position [873, 0]
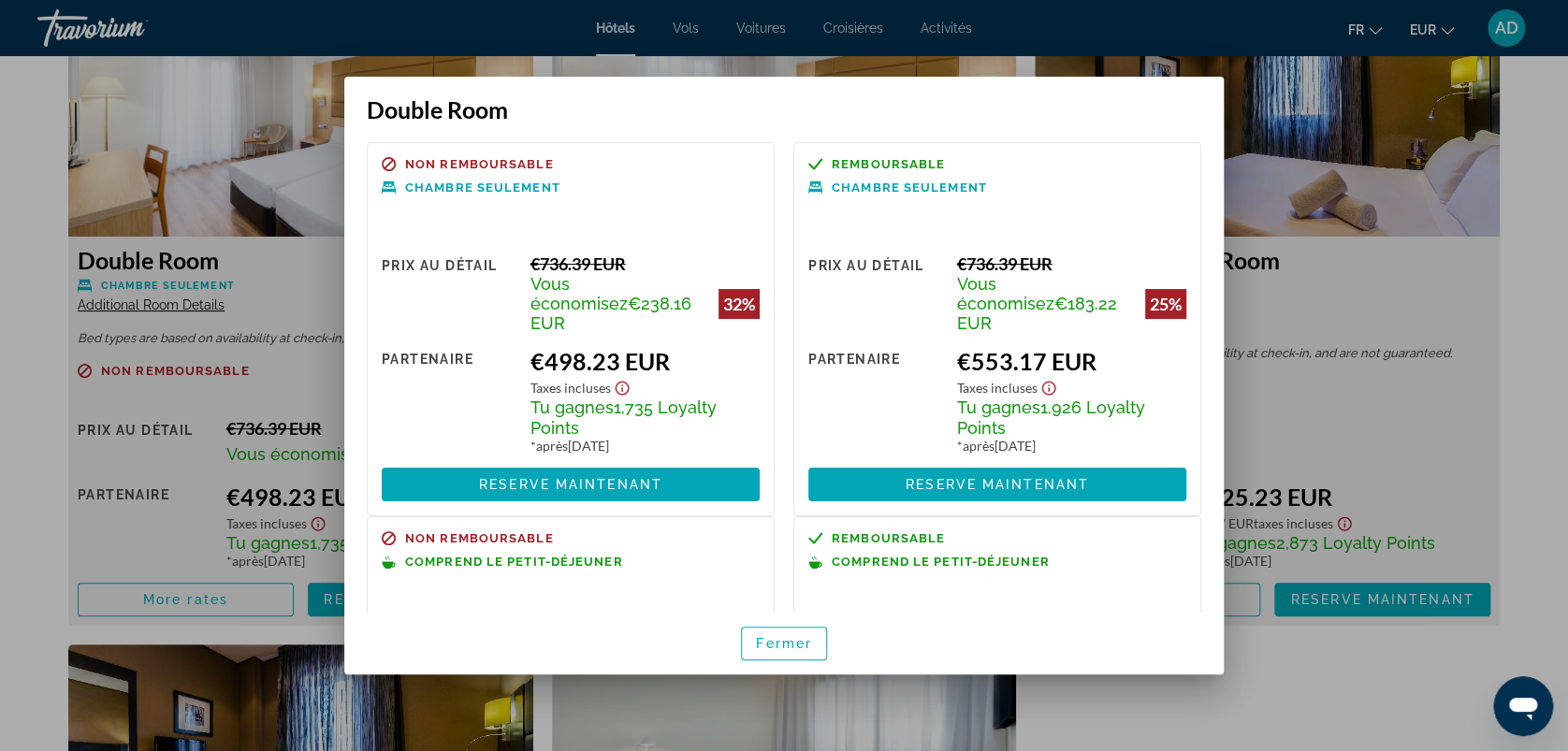
scroll to position [241, 0]
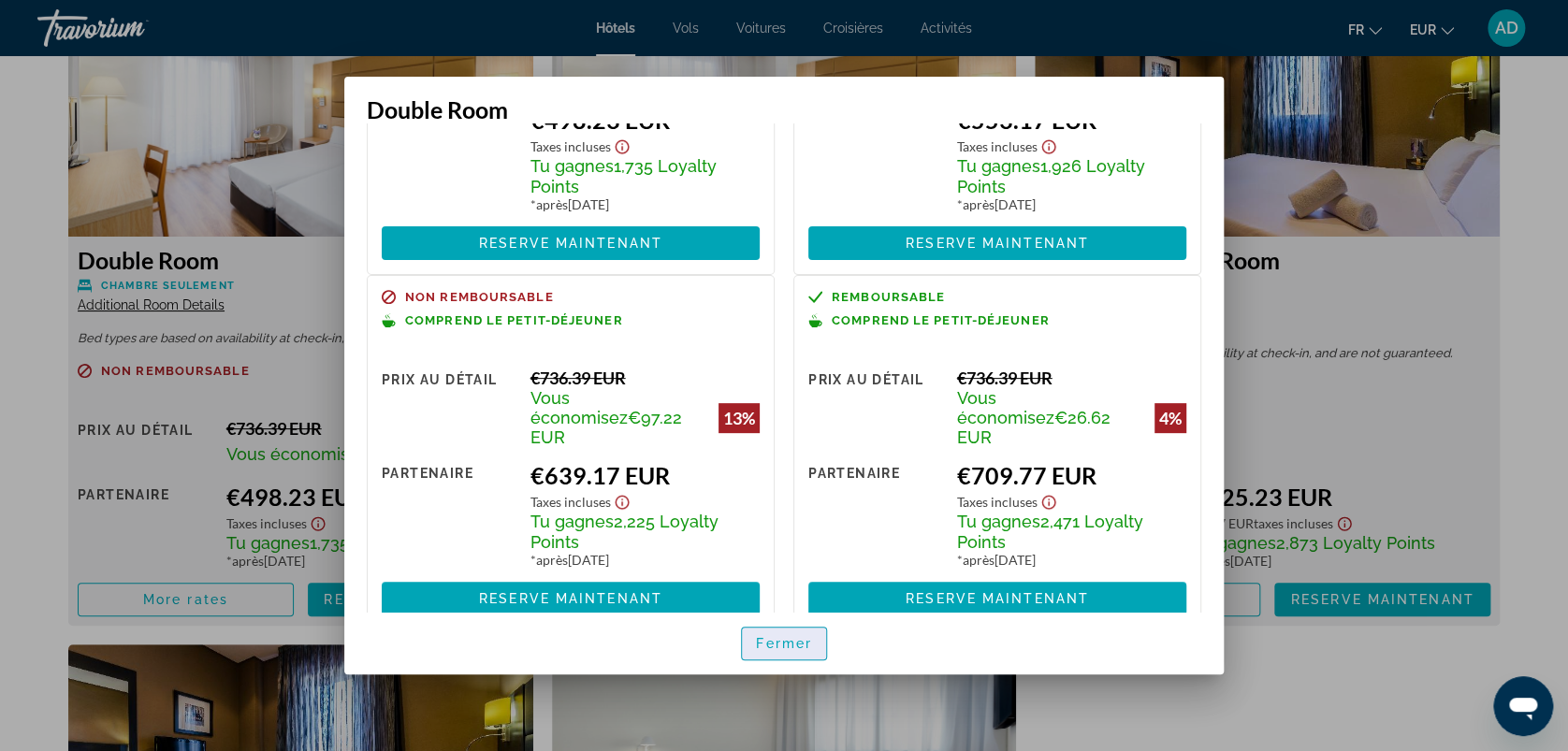
drag, startPoint x: 801, startPoint y: 659, endPoint x: 791, endPoint y: 636, distance: 25.1
click at [801, 658] on span "button" at bounding box center [784, 643] width 84 height 45
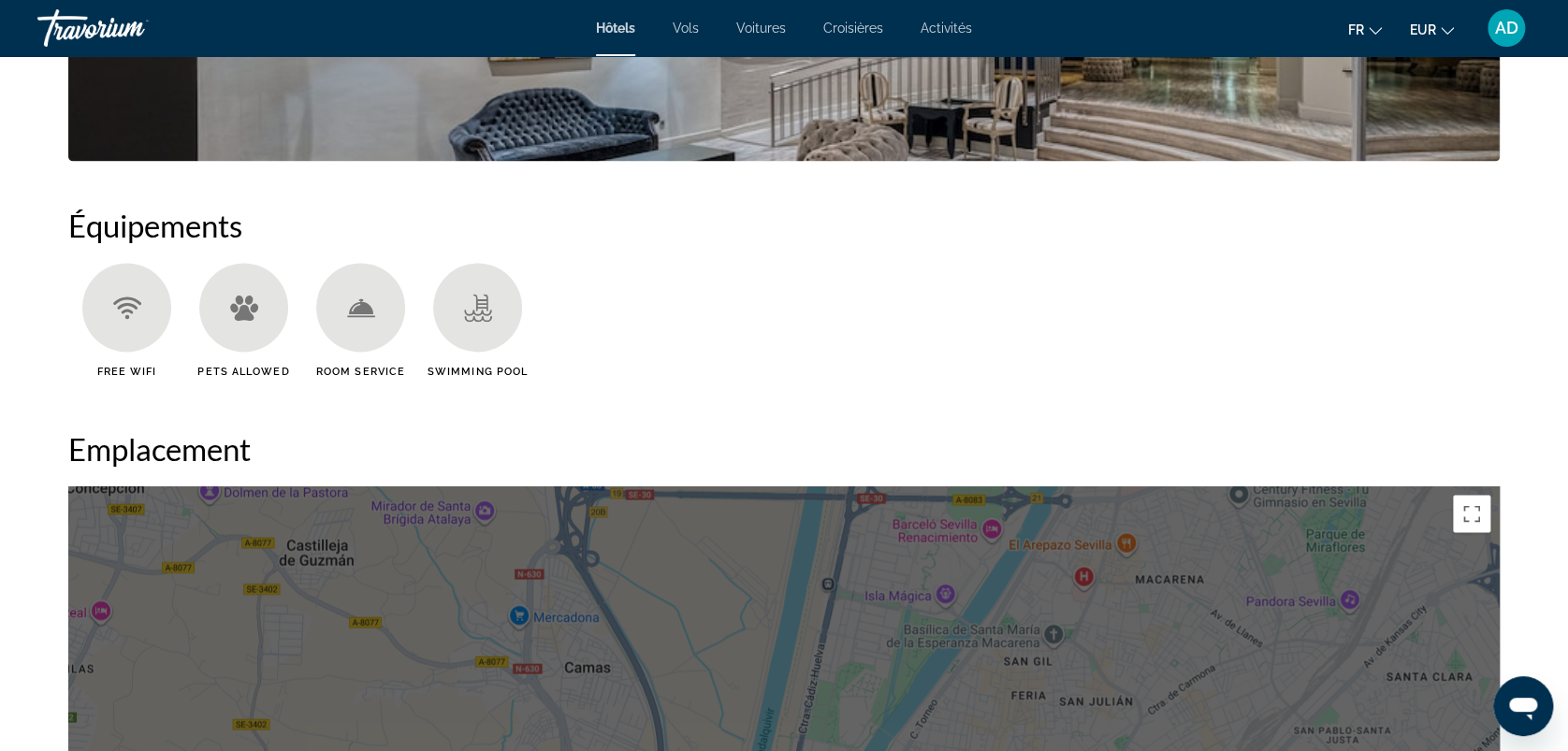
scroll to position [748, 0]
